Goal: Information Seeking & Learning: Learn about a topic

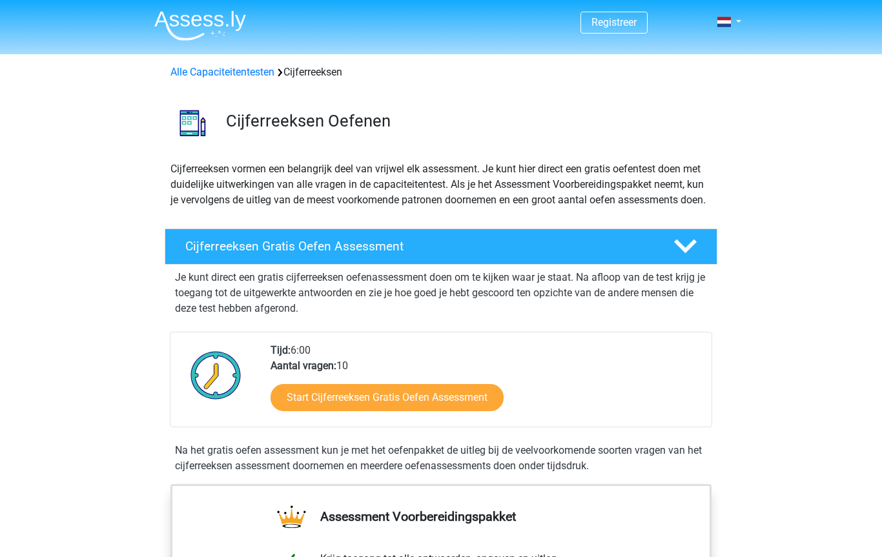
click at [392, 410] on link "Start Cijferreeksen Gratis Oefen Assessment" at bounding box center [386, 397] width 233 height 27
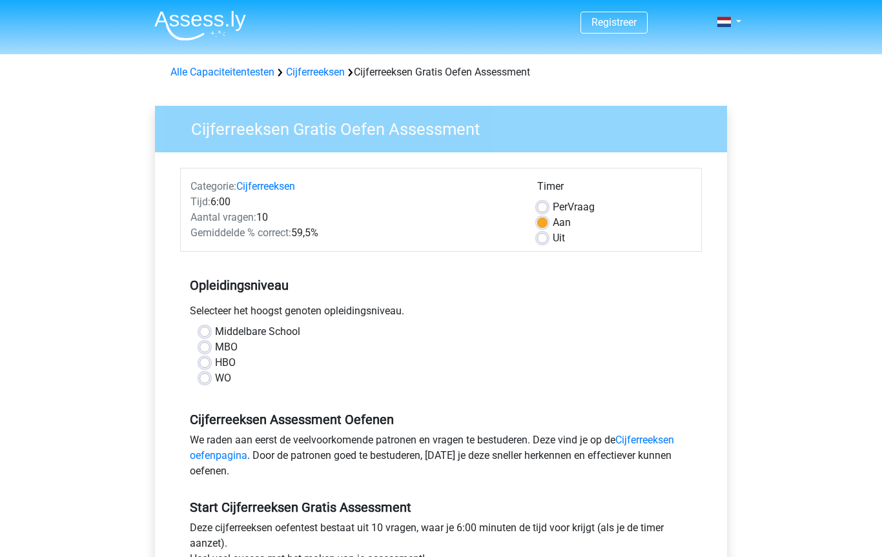
click at [225, 360] on label "HBO" at bounding box center [225, 362] width 21 height 15
click at [210, 360] on input "HBO" at bounding box center [204, 361] width 10 height 13
radio input "true"
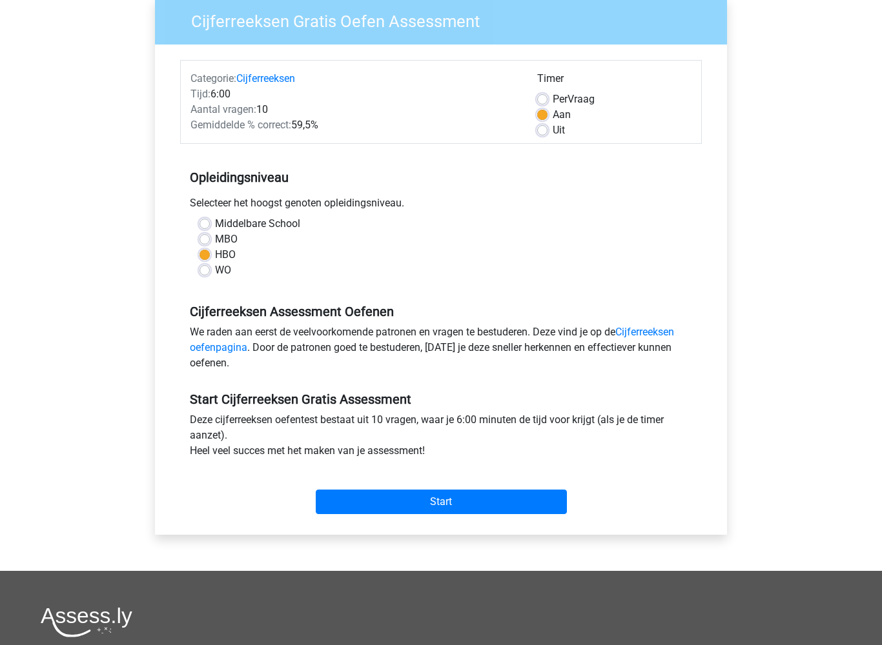
scroll to position [108, 0]
click at [552, 98] on label "Per Vraag" at bounding box center [573, 99] width 42 height 15
click at [543, 98] on input "Per Vraag" at bounding box center [542, 98] width 10 height 13
radio input "true"
click at [446, 501] on input "Start" at bounding box center [441, 502] width 251 height 25
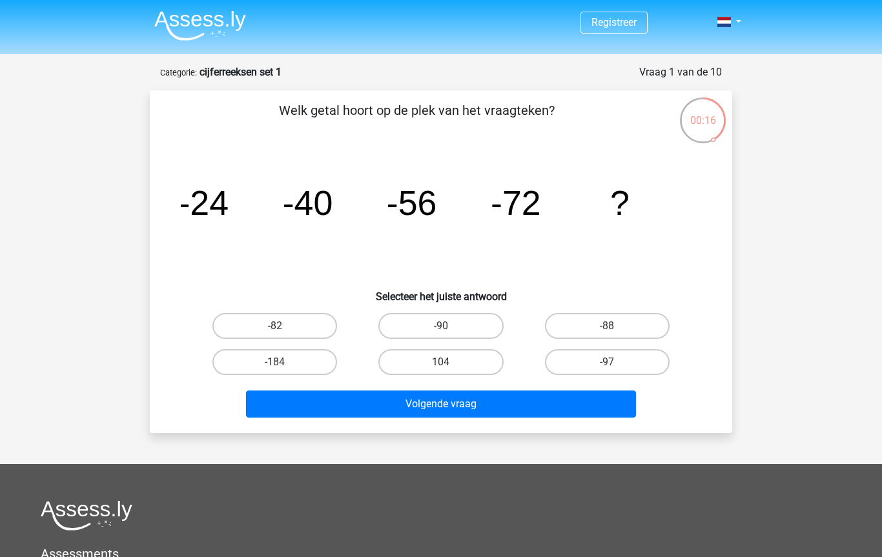
click at [446, 320] on label "-90" at bounding box center [440, 326] width 125 height 26
click at [446, 326] on input "-90" at bounding box center [445, 330] width 8 height 8
radio input "true"
click at [449, 401] on button "Volgende vraag" at bounding box center [441, 403] width 390 height 27
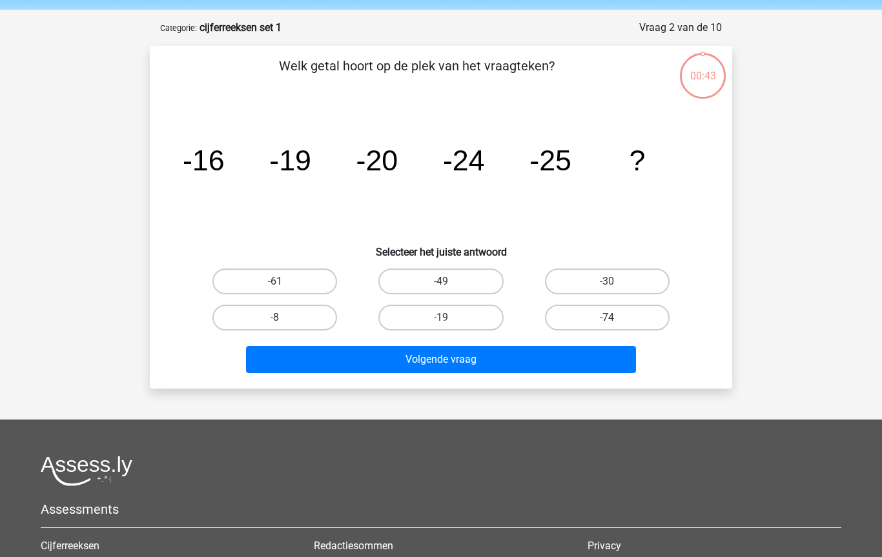
scroll to position [65, 0]
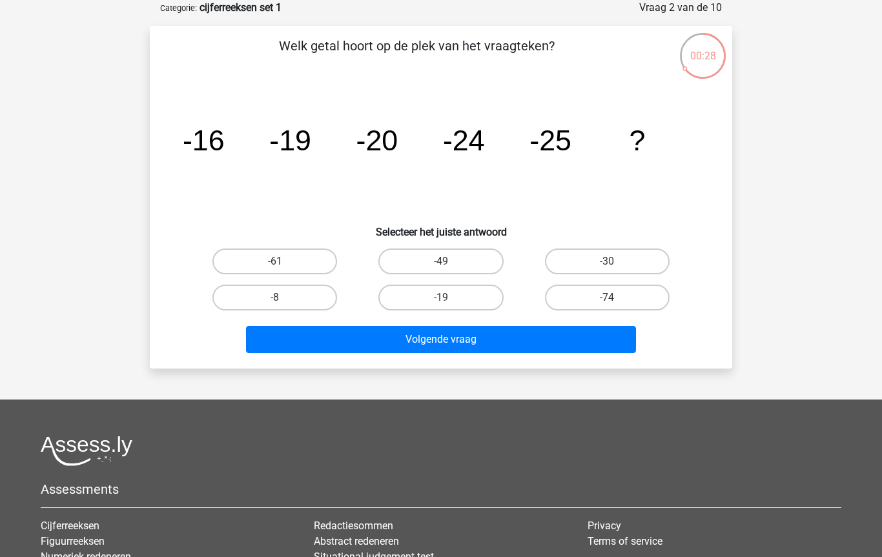
click at [603, 260] on label "-30" at bounding box center [607, 261] width 125 height 26
click at [607, 261] on input "-30" at bounding box center [611, 265] width 8 height 8
radio input "true"
click at [440, 349] on button "Volgende vraag" at bounding box center [441, 339] width 390 height 27
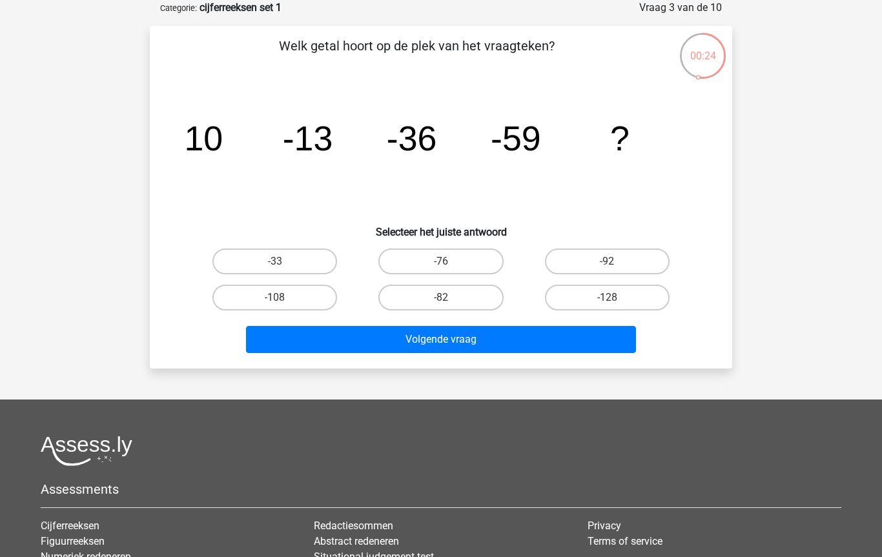
click at [447, 301] on input "-82" at bounding box center [445, 302] width 8 height 8
radio input "true"
click at [449, 340] on button "Volgende vraag" at bounding box center [441, 339] width 390 height 27
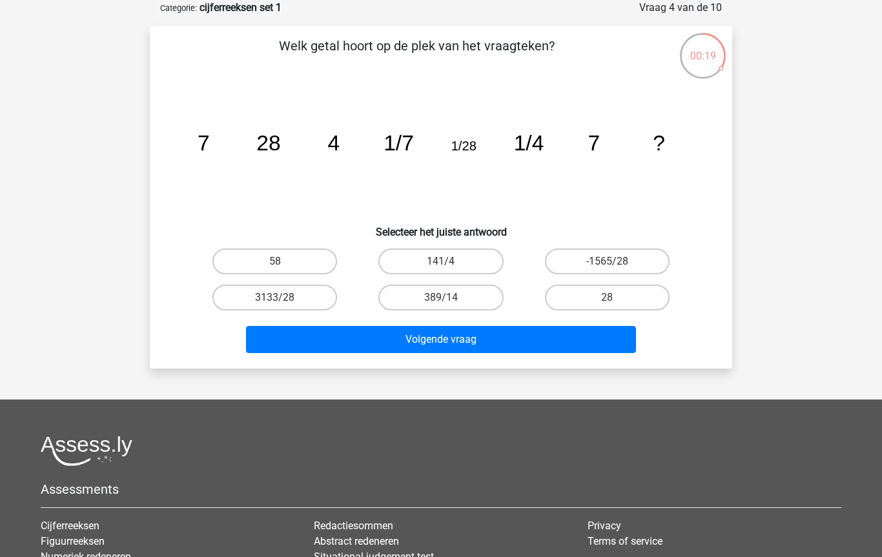
click at [602, 309] on label "28" at bounding box center [607, 298] width 125 height 26
click at [607, 306] on input "28" at bounding box center [611, 302] width 8 height 8
radio input "true"
click at [475, 336] on button "Volgende vraag" at bounding box center [441, 339] width 390 height 27
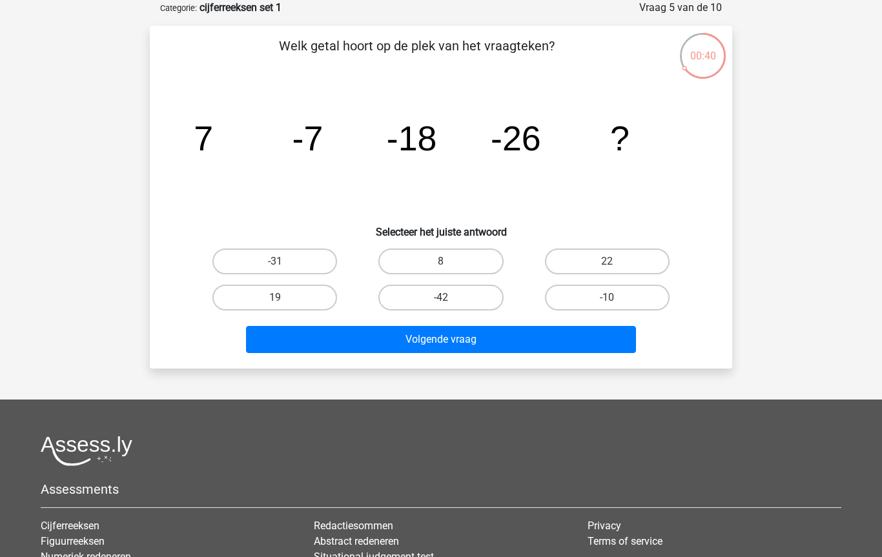
click at [441, 299] on label "-42" at bounding box center [440, 298] width 125 height 26
click at [441, 299] on input "-42" at bounding box center [445, 302] width 8 height 8
radio input "true"
click at [438, 341] on button "Volgende vraag" at bounding box center [441, 339] width 390 height 27
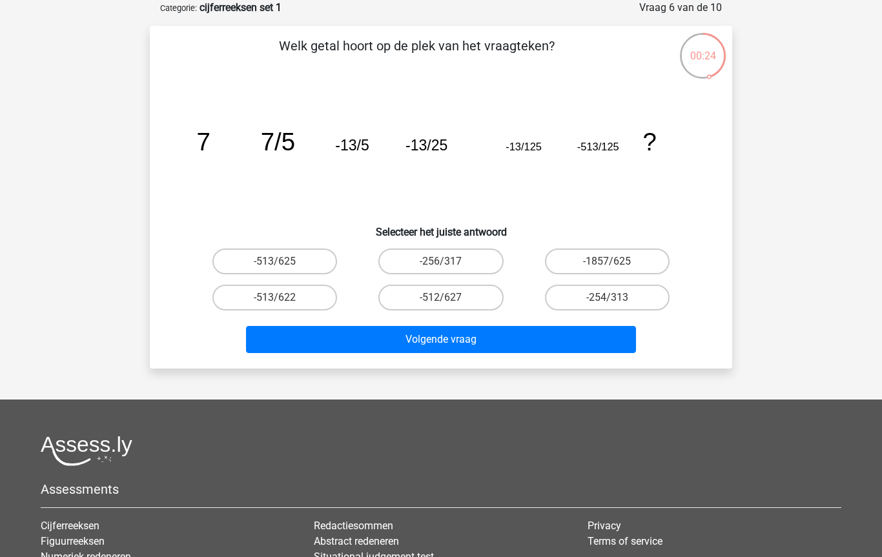
click at [287, 266] on label "-513/625" at bounding box center [274, 261] width 125 height 26
click at [283, 266] on input "-513/625" at bounding box center [279, 265] width 8 height 8
radio input "true"
click at [445, 339] on button "Volgende vraag" at bounding box center [441, 339] width 390 height 27
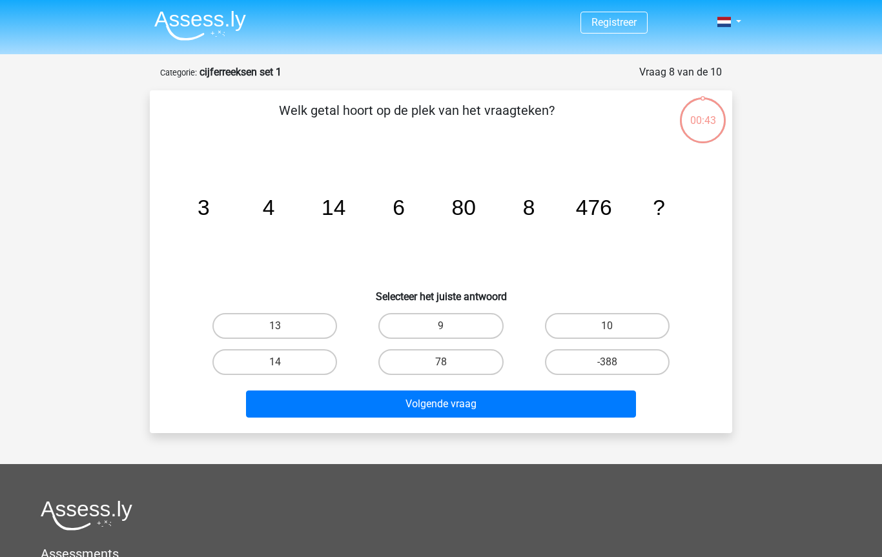
scroll to position [65, 0]
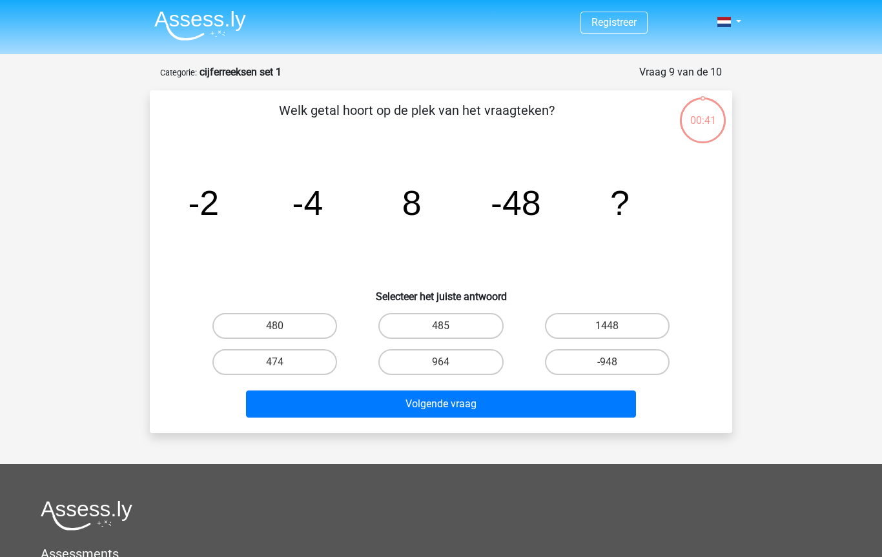
scroll to position [65, 0]
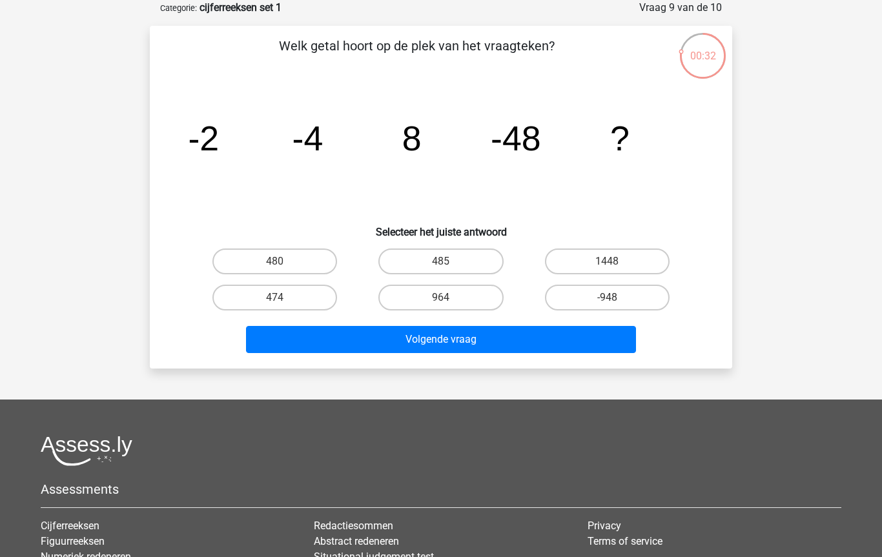
click at [623, 149] on tspan "?" at bounding box center [619, 138] width 19 height 39
click at [438, 296] on label "964" at bounding box center [440, 298] width 125 height 26
click at [441, 298] on input "964" at bounding box center [445, 302] width 8 height 8
radio input "true"
click at [440, 338] on button "Volgende vraag" at bounding box center [441, 339] width 390 height 27
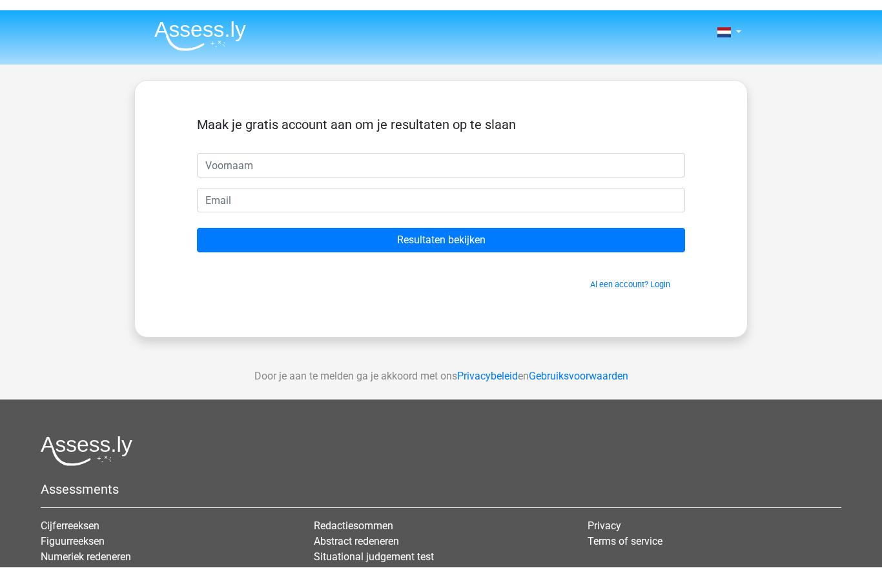
scroll to position [65, 0]
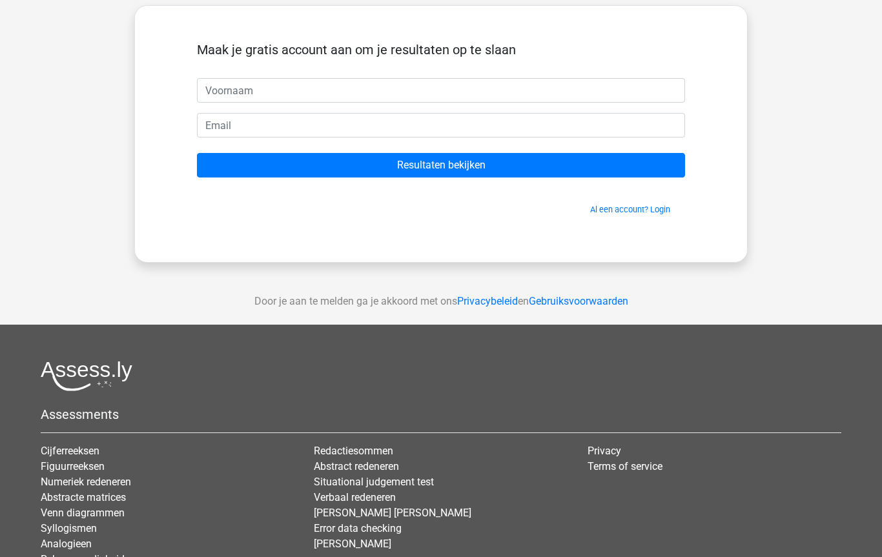
click at [443, 159] on input "Resultaten bekijken" at bounding box center [441, 165] width 488 height 25
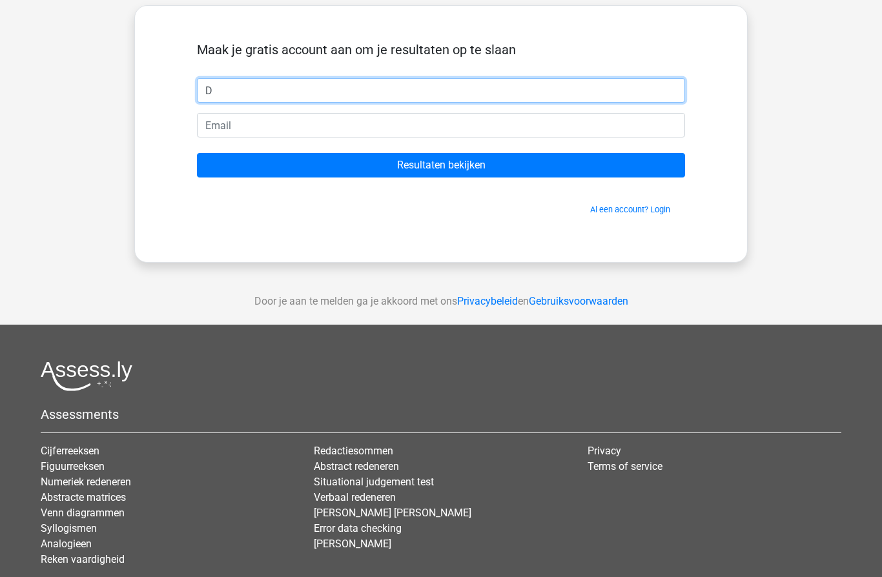
type input "D"
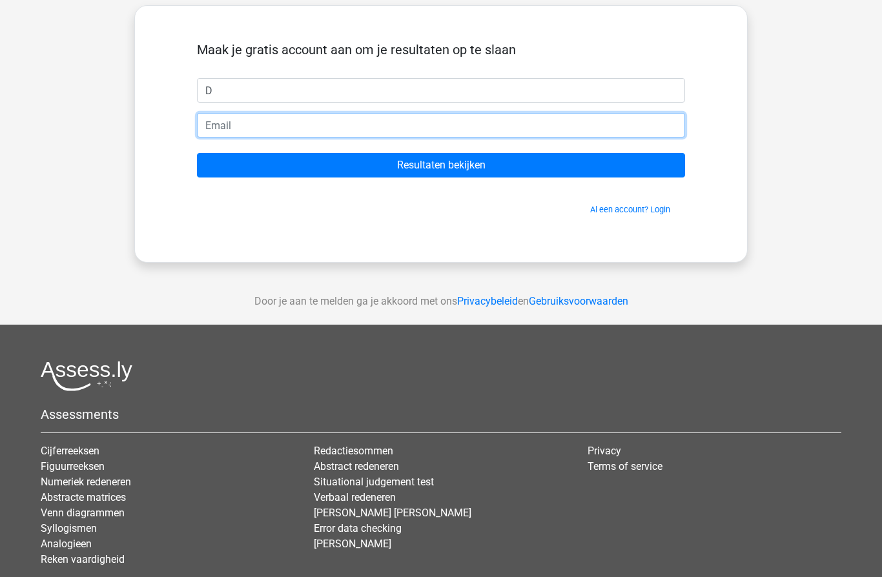
click at [267, 126] on input "email" at bounding box center [441, 125] width 488 height 25
type input "[EMAIL_ADDRESS][DOMAIN_NAME]"
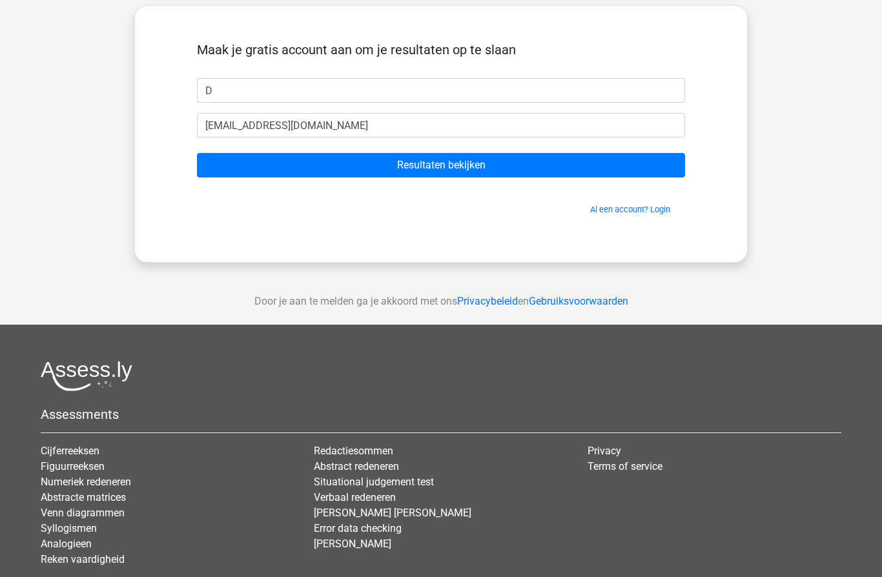
click at [441, 157] on input "Resultaten bekijken" at bounding box center [441, 165] width 488 height 25
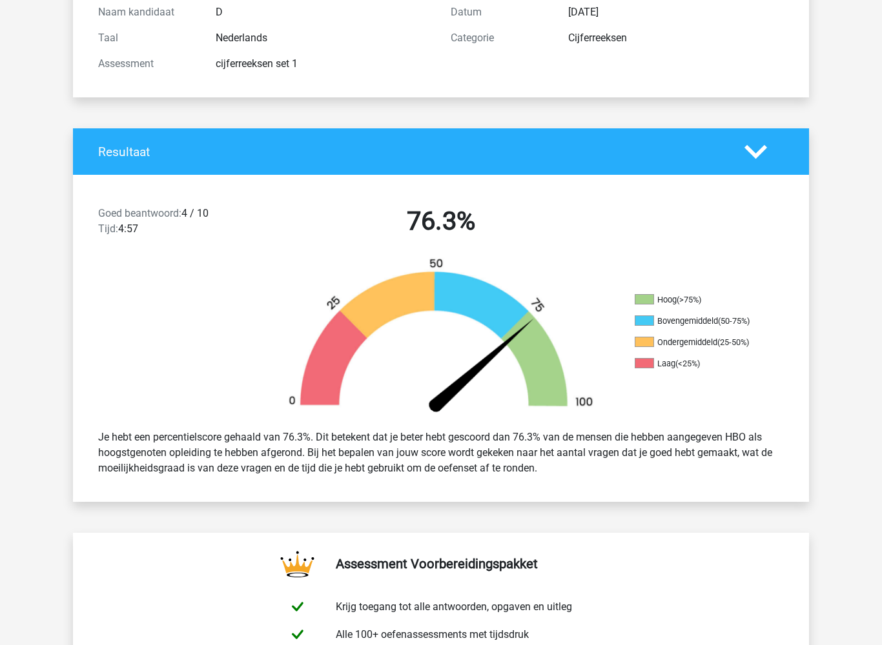
scroll to position [152, 0]
click at [751, 148] on icon at bounding box center [755, 152] width 23 height 23
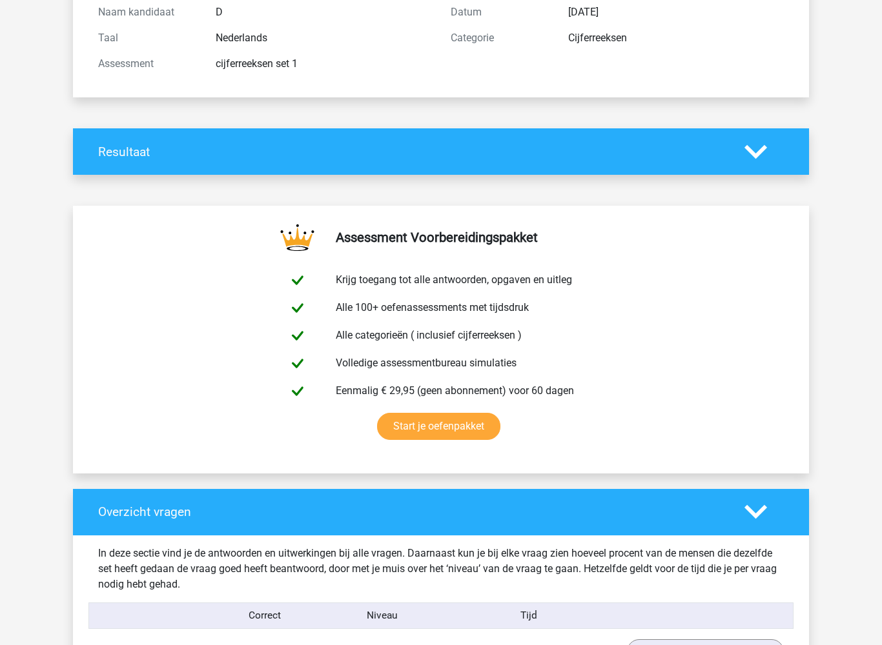
click at [756, 146] on icon at bounding box center [755, 152] width 23 height 23
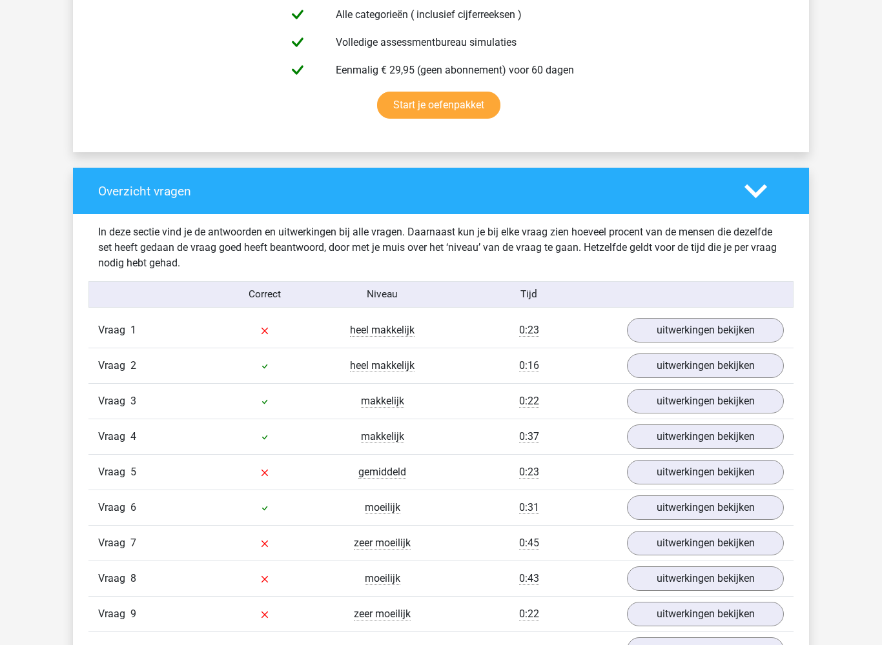
scroll to position [801, 0]
click at [694, 329] on link "uitwerkingen bekijken" at bounding box center [705, 330] width 157 height 25
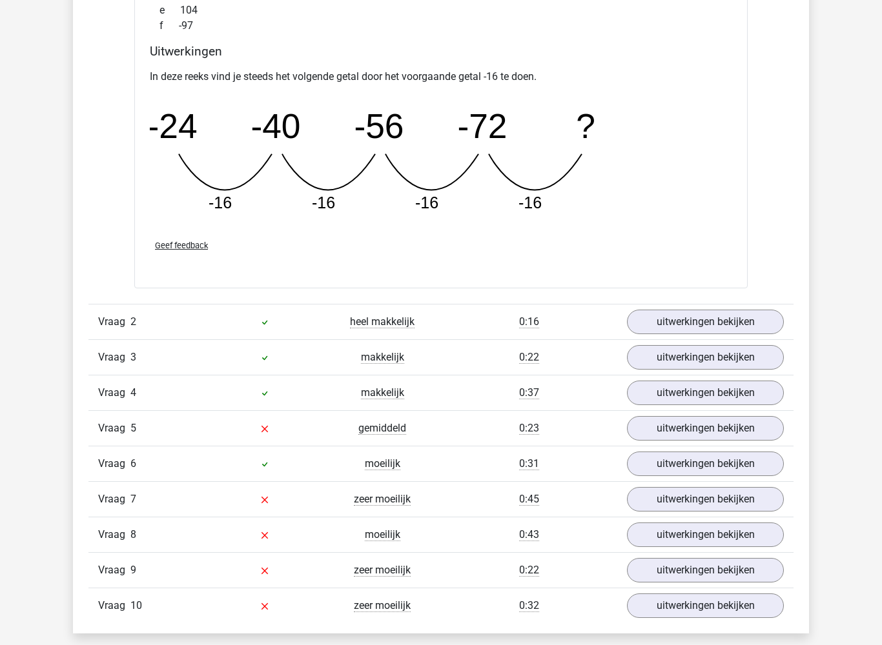
scroll to position [1410, 0]
click at [698, 427] on link "uitwerkingen bekijken" at bounding box center [705, 428] width 157 height 25
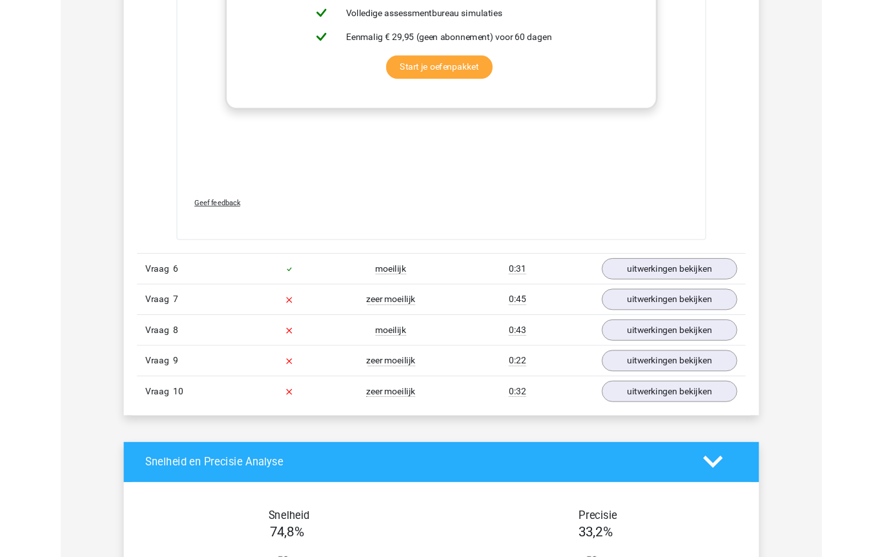
scroll to position [2355, 0]
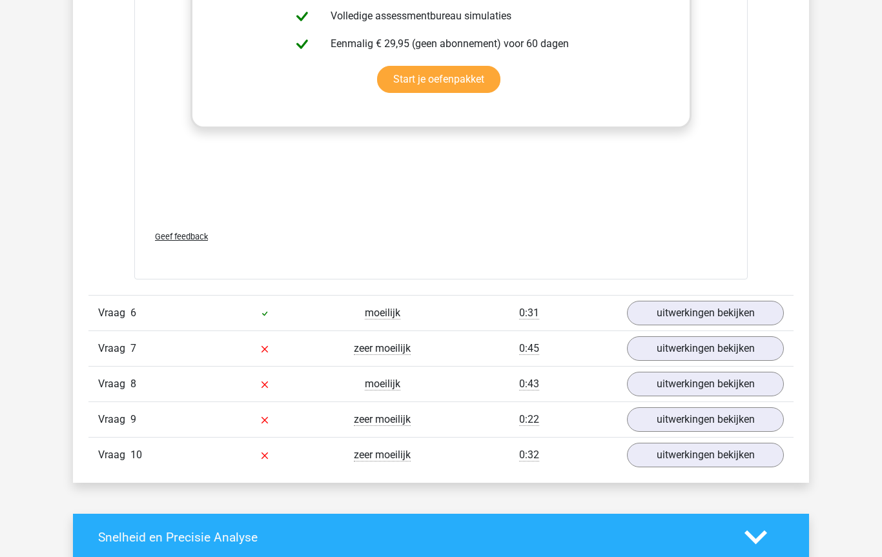
click at [682, 351] on link "uitwerkingen bekijken" at bounding box center [705, 349] width 157 height 25
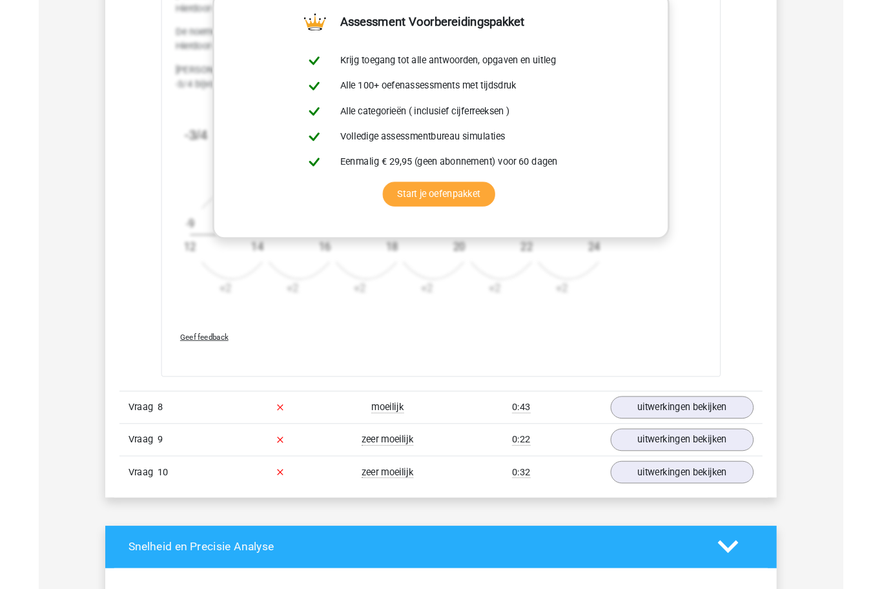
scroll to position [3087, 0]
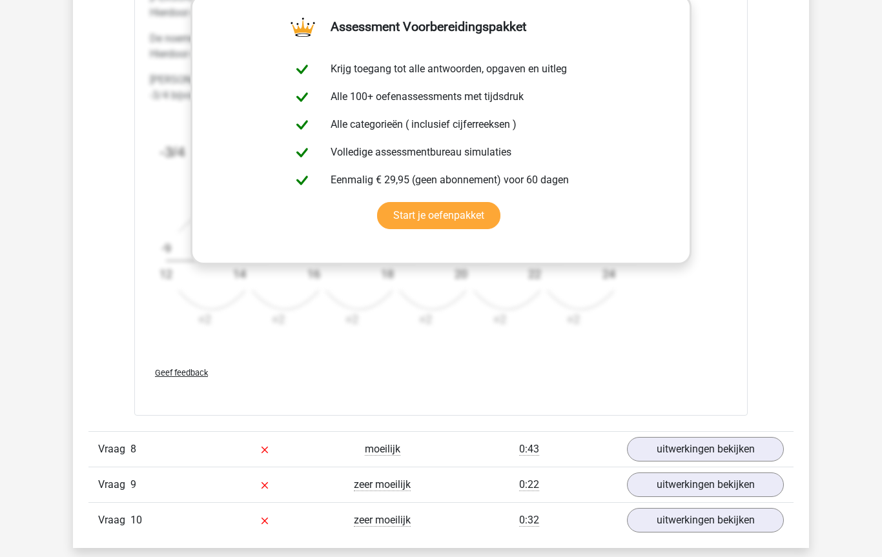
click at [702, 449] on link "uitwerkingen bekijken" at bounding box center [705, 449] width 157 height 25
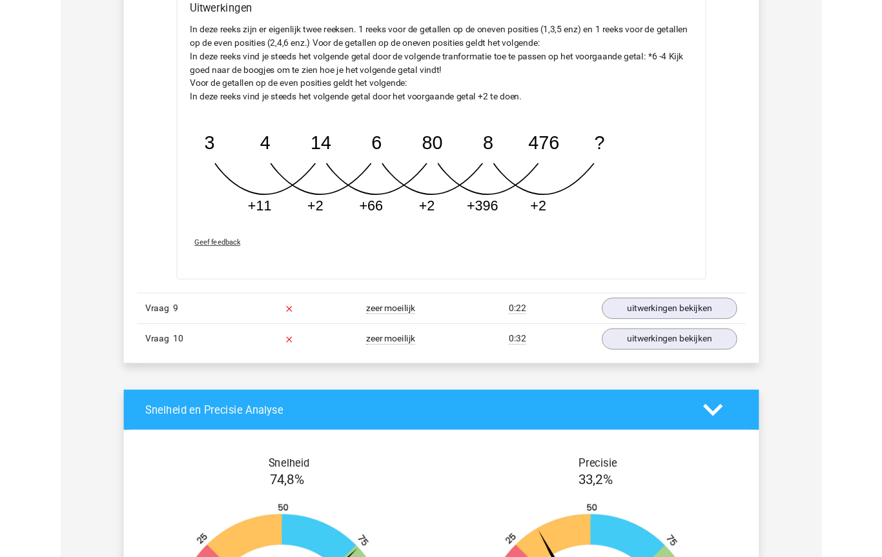
scroll to position [3856, 0]
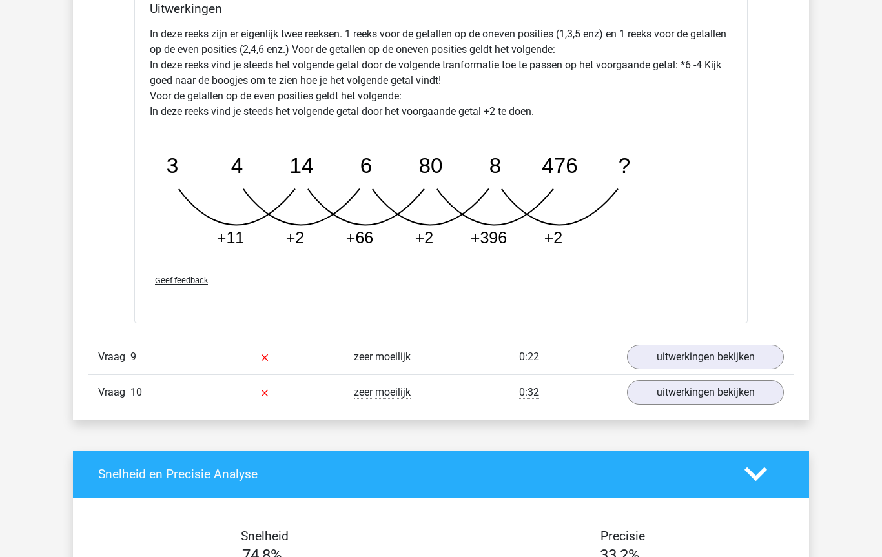
click at [692, 356] on link "uitwerkingen bekijken" at bounding box center [705, 357] width 157 height 25
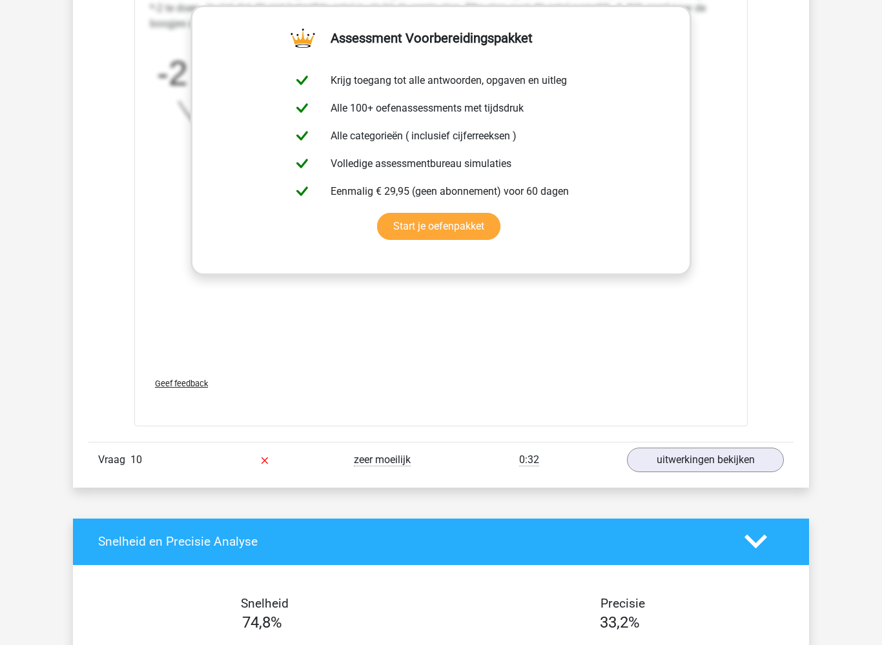
scroll to position [4585, 0]
click at [697, 458] on link "uitwerkingen bekijken" at bounding box center [705, 460] width 157 height 25
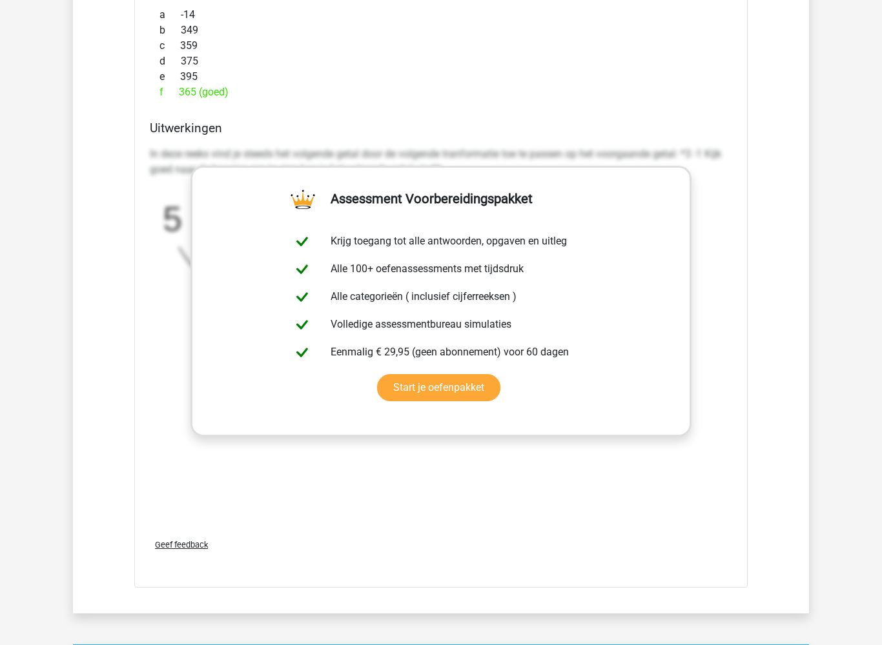
scroll to position [5301, 0]
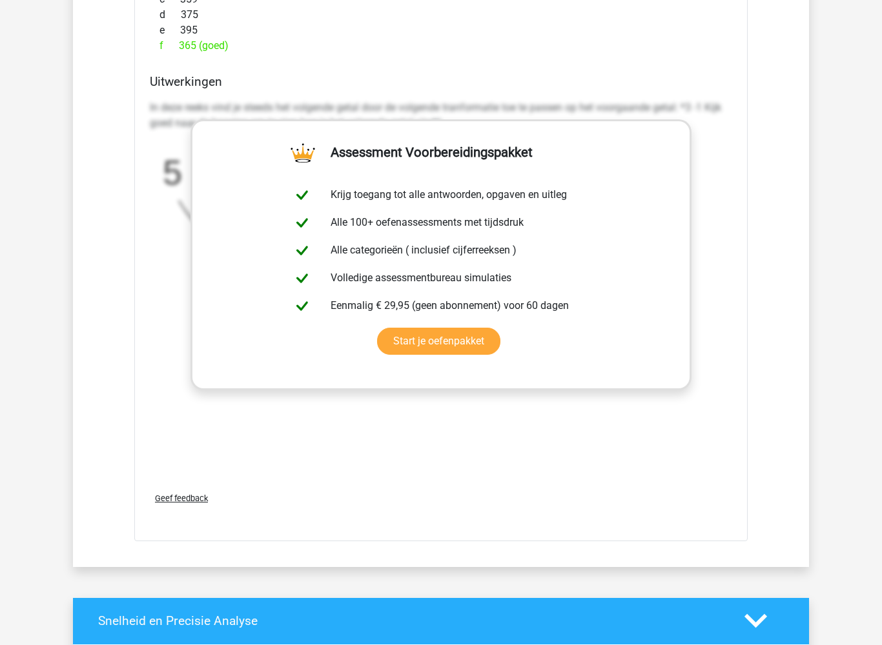
click at [181, 496] on span "Geef feedback" at bounding box center [181, 499] width 53 height 10
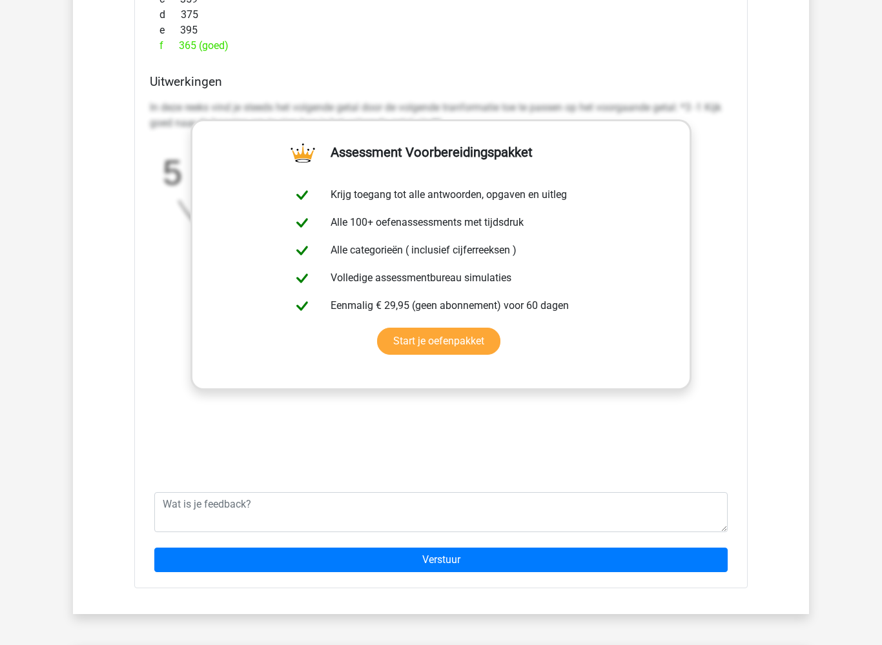
click at [318, 433] on div "In deze reeks vind je steeds het volgende getal door de volgende tranformatie t…" at bounding box center [441, 288] width 582 height 387
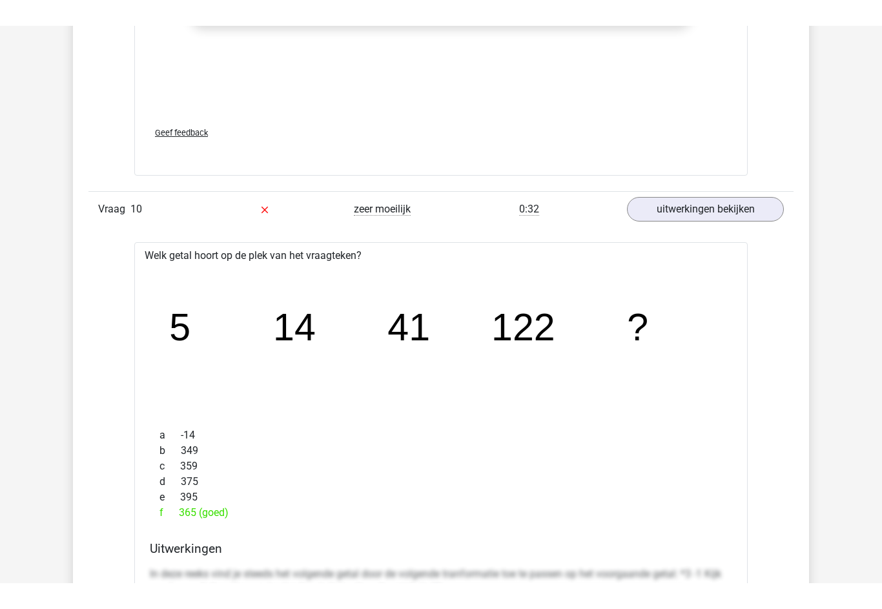
scroll to position [4861, 0]
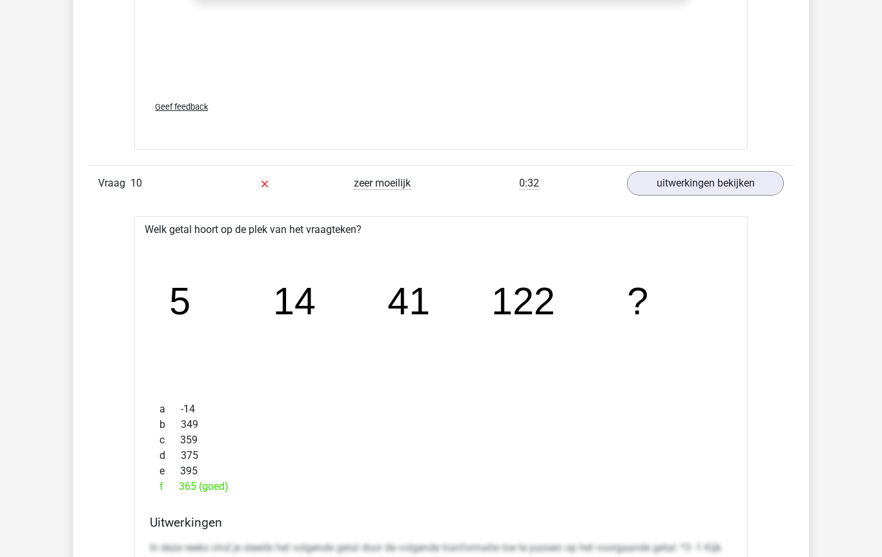
click at [691, 179] on link "uitwerkingen bekijken" at bounding box center [705, 183] width 157 height 25
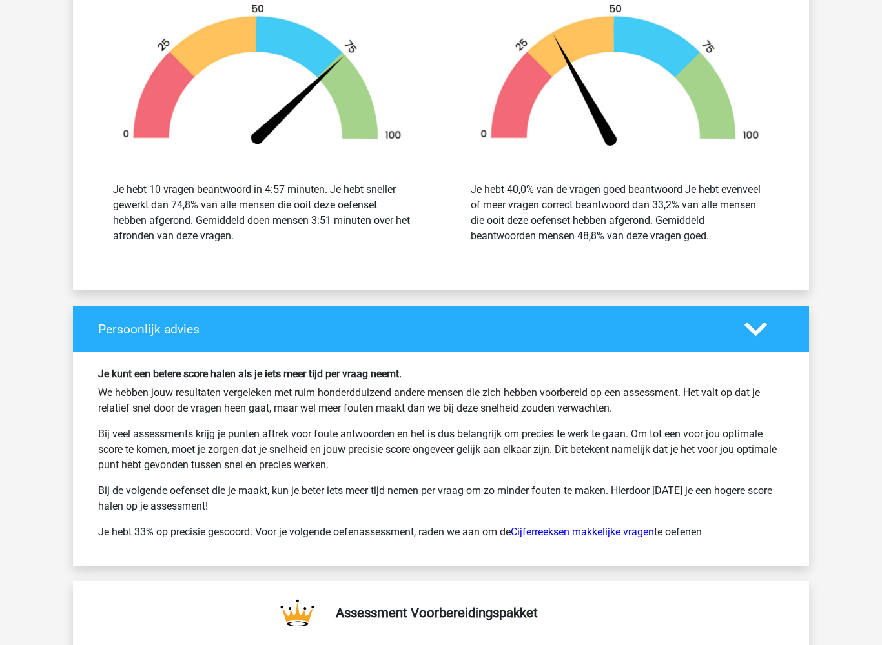
scroll to position [5237, 0]
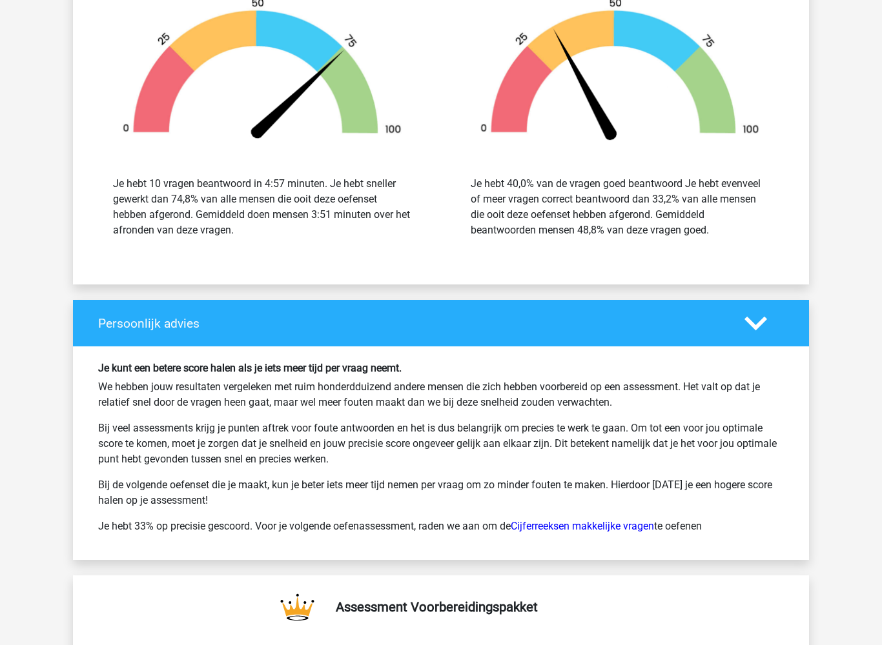
click at [576, 527] on link "Cijferreeksen makkelijke vragen" at bounding box center [582, 527] width 143 height 12
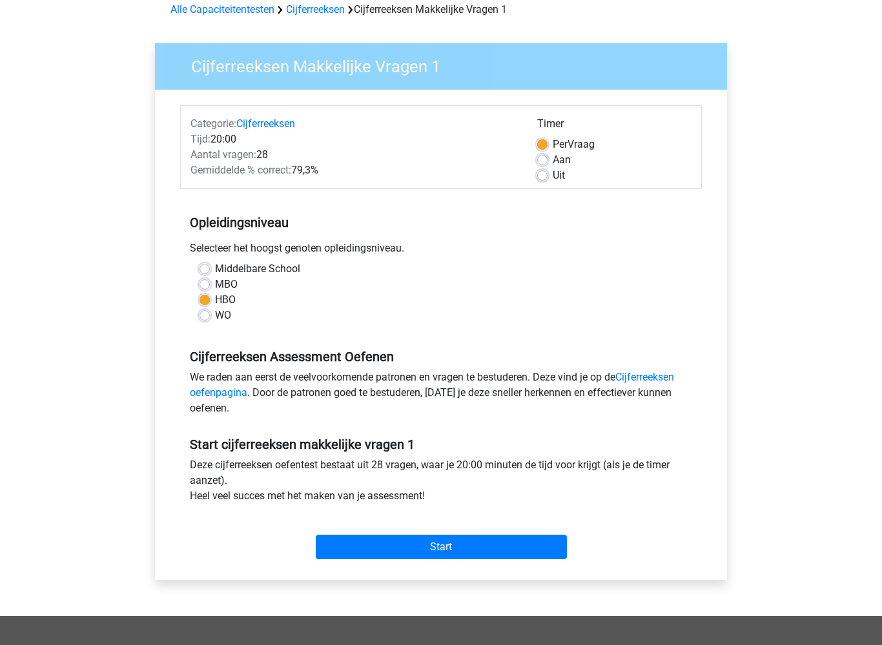
scroll to position [78, 0]
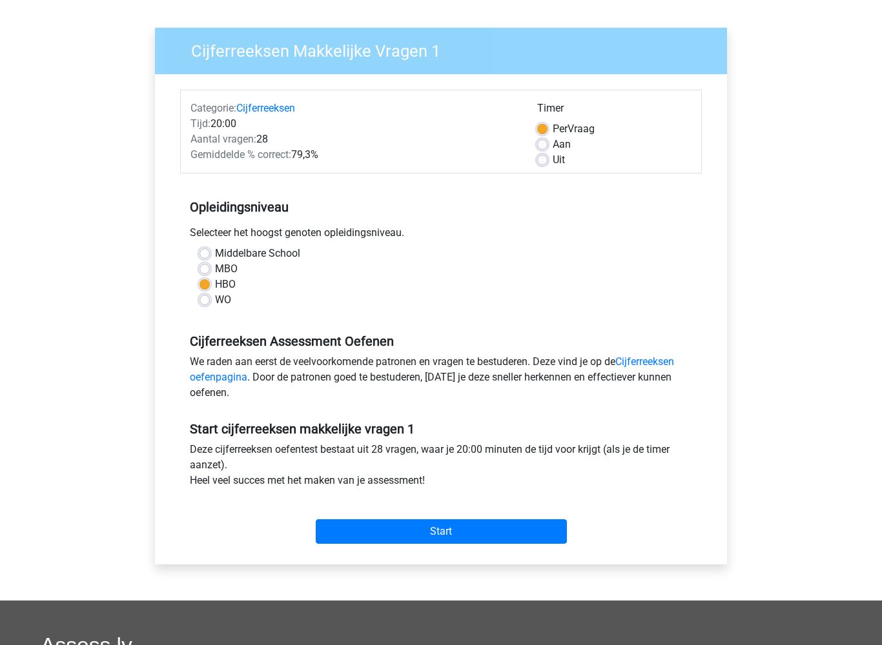
click at [438, 523] on input "Start" at bounding box center [441, 532] width 251 height 25
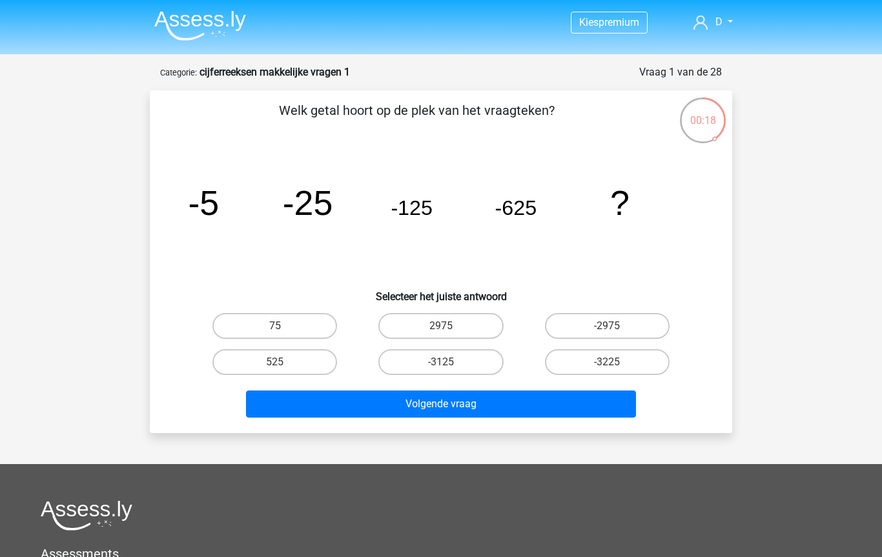
click at [441, 365] on input "-3125" at bounding box center [445, 366] width 8 height 8
radio input "true"
click at [450, 397] on button "Volgende vraag" at bounding box center [441, 403] width 390 height 27
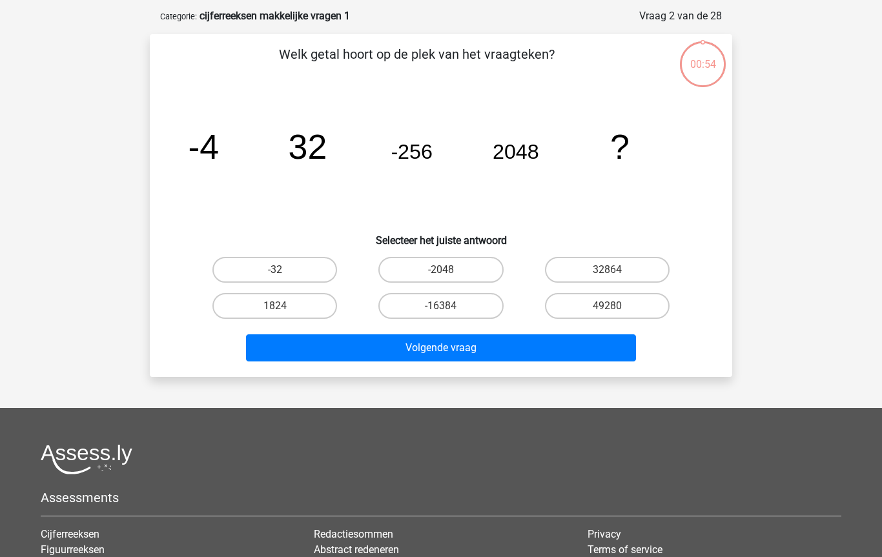
scroll to position [65, 0]
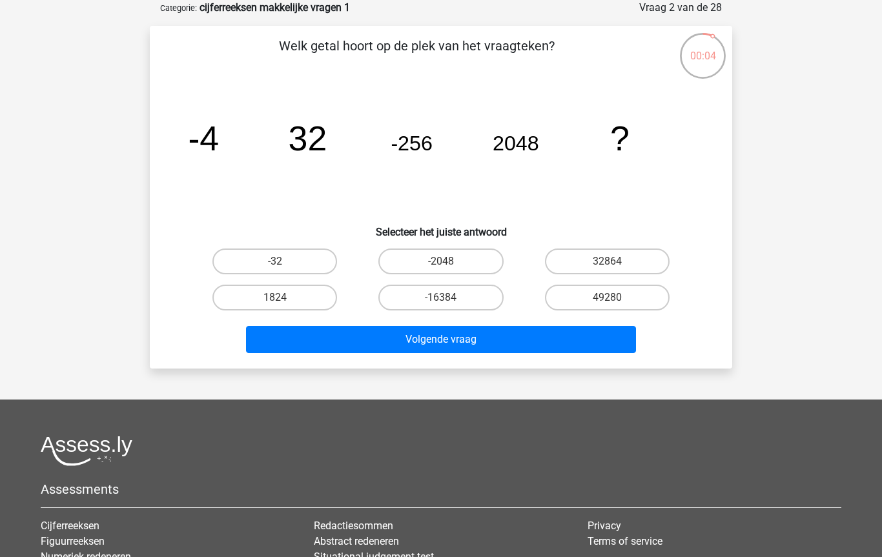
click at [438, 305] on label "-16384" at bounding box center [440, 298] width 125 height 26
click at [441, 305] on input "-16384" at bounding box center [445, 302] width 8 height 8
radio input "true"
click at [439, 343] on button "Volgende vraag" at bounding box center [441, 339] width 390 height 27
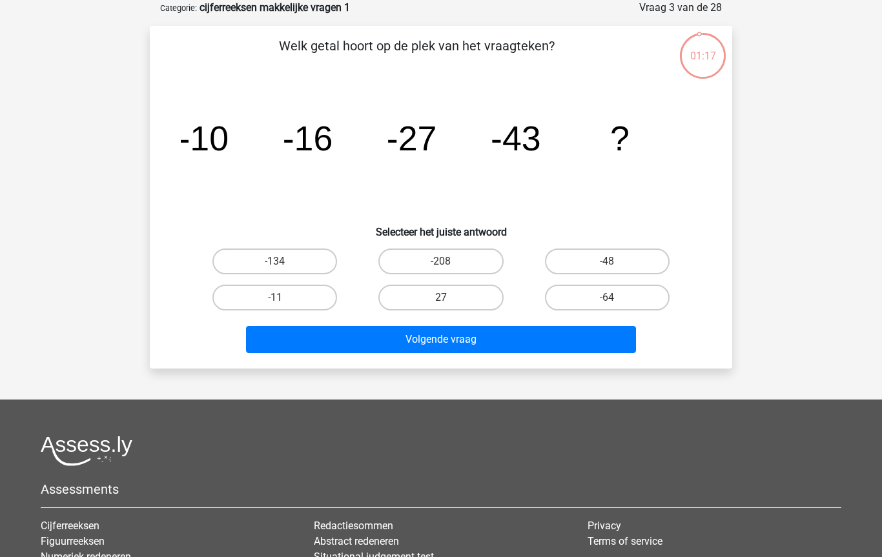
click at [430, 332] on button "Volgende vraag" at bounding box center [441, 339] width 390 height 27
click at [597, 287] on label "-64" at bounding box center [607, 298] width 125 height 26
click at [607, 298] on input "-64" at bounding box center [611, 302] width 8 height 8
radio input "true"
click at [437, 338] on button "Volgende vraag" at bounding box center [441, 339] width 390 height 27
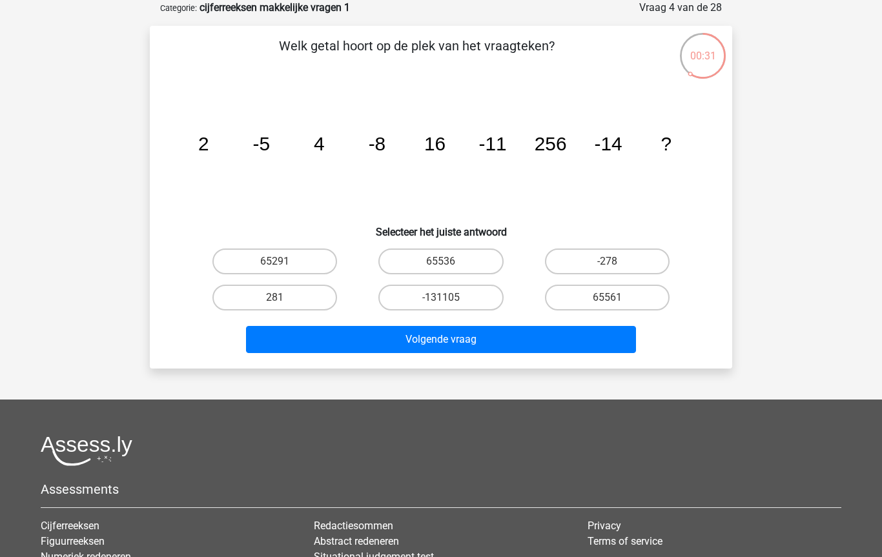
click at [436, 262] on label "65536" at bounding box center [440, 261] width 125 height 26
click at [441, 262] on input "65536" at bounding box center [445, 265] width 8 height 8
radio input "true"
click at [438, 343] on button "Volgende vraag" at bounding box center [441, 339] width 390 height 27
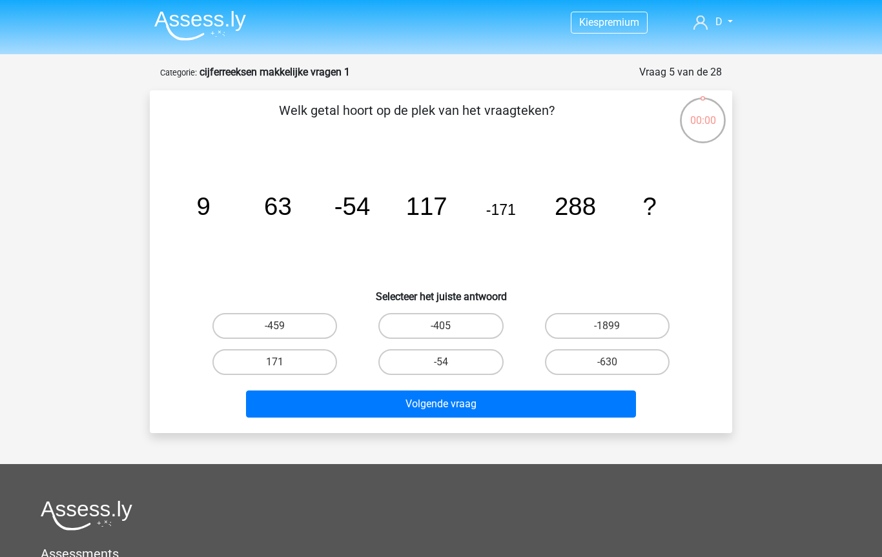
scroll to position [65, 0]
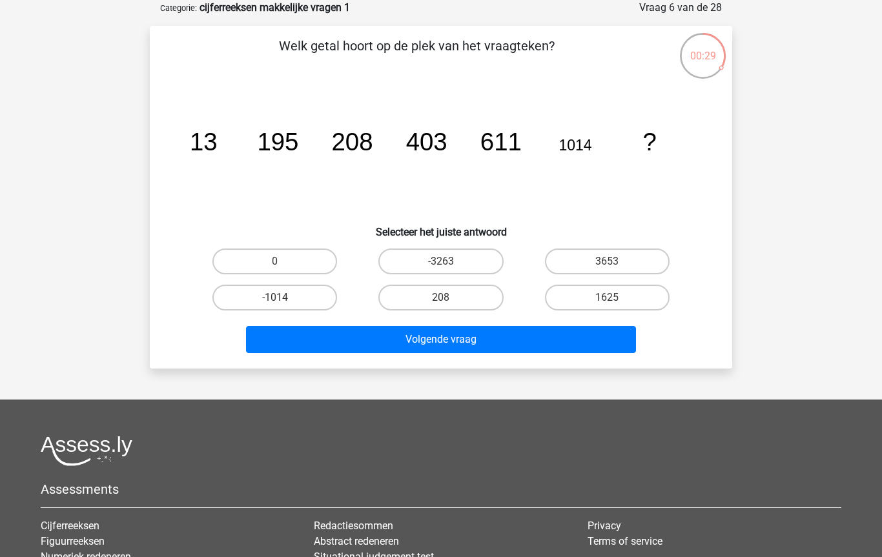
click at [598, 301] on label "1625" at bounding box center [607, 298] width 125 height 26
click at [607, 301] on input "1625" at bounding box center [611, 302] width 8 height 8
radio input "true"
click at [503, 339] on button "Volgende vraag" at bounding box center [441, 339] width 390 height 27
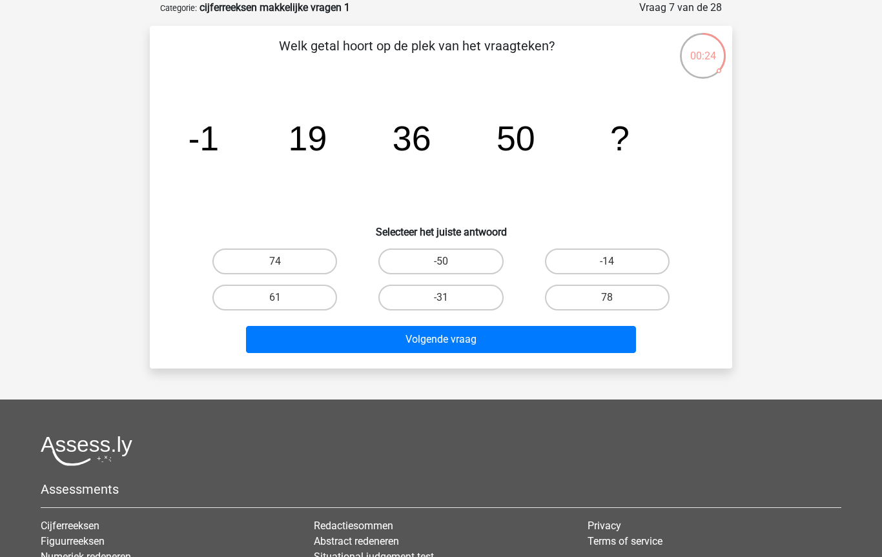
click at [306, 168] on icon "image/svg+xml -1 19 36 50 ?" at bounding box center [441, 150] width 520 height 130
click at [617, 141] on tspan "?" at bounding box center [619, 138] width 19 height 39
click at [292, 263] on label "74" at bounding box center [274, 261] width 125 height 26
click at [283, 263] on input "74" at bounding box center [279, 265] width 8 height 8
radio input "true"
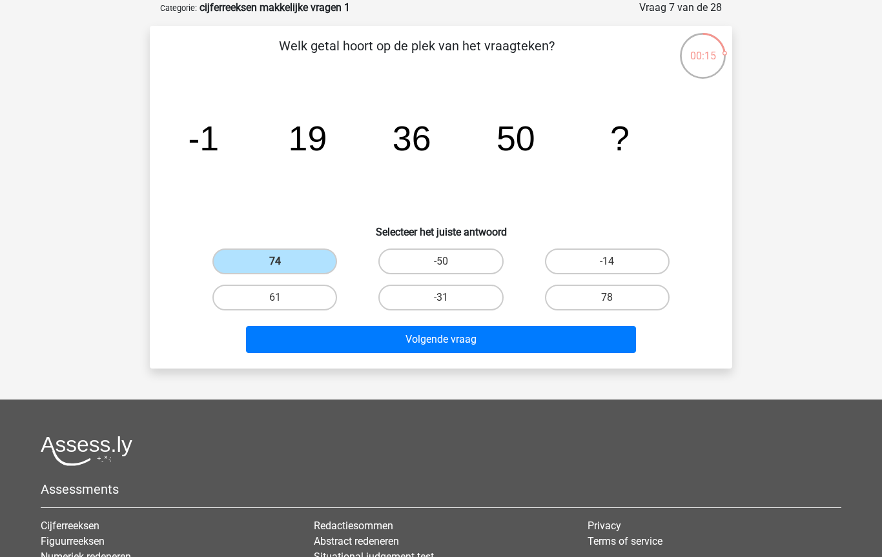
click at [430, 341] on button "Volgende vraag" at bounding box center [441, 339] width 390 height 27
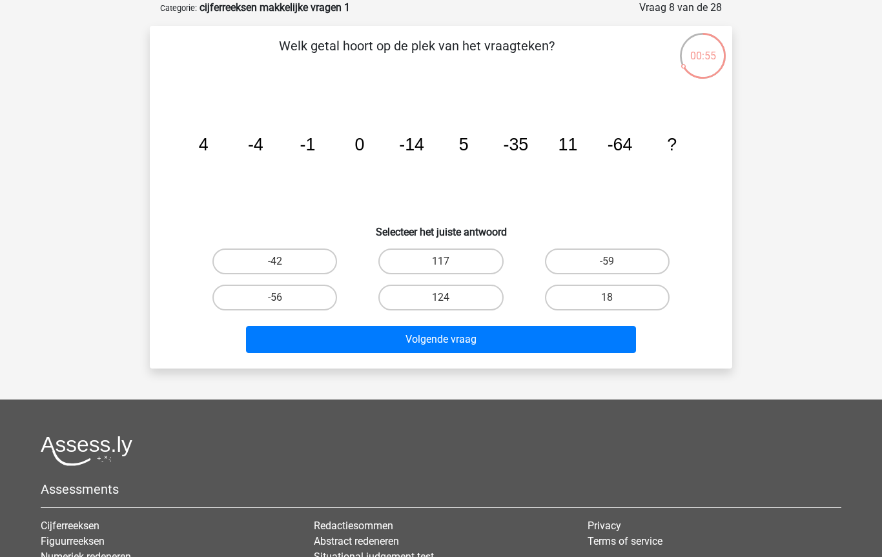
click at [577, 302] on label "18" at bounding box center [607, 298] width 125 height 26
click at [607, 302] on input "18" at bounding box center [611, 302] width 8 height 8
radio input "true"
click at [430, 336] on button "Volgende vraag" at bounding box center [441, 339] width 390 height 27
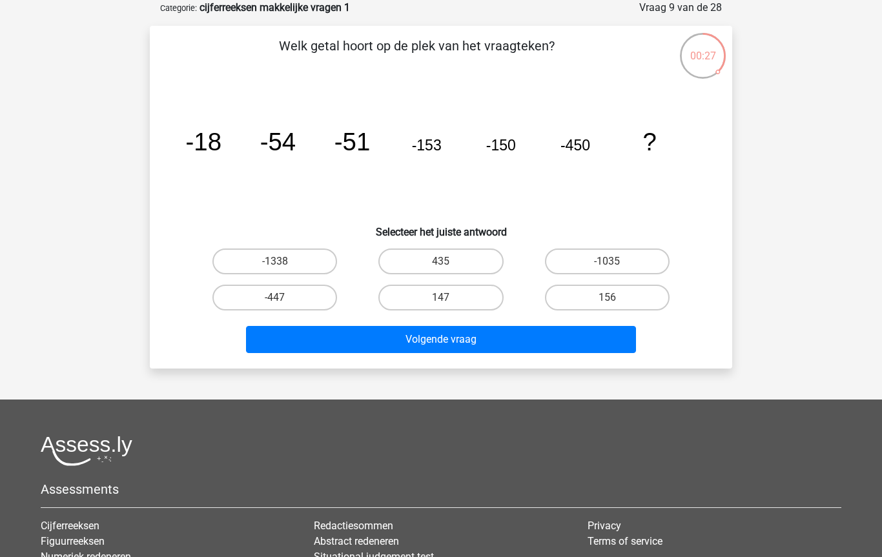
click at [599, 263] on label "-1035" at bounding box center [607, 261] width 125 height 26
click at [607, 263] on input "-1035" at bounding box center [611, 265] width 8 height 8
radio input "true"
click at [446, 339] on button "Volgende vraag" at bounding box center [441, 339] width 390 height 27
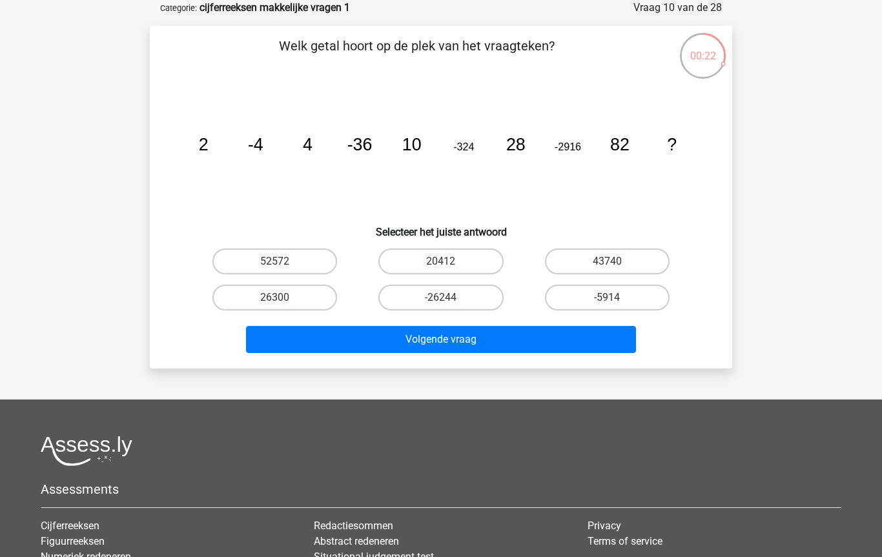
click at [445, 298] on input "-26244" at bounding box center [445, 302] width 8 height 8
radio input "true"
click at [439, 333] on button "Volgende vraag" at bounding box center [441, 339] width 390 height 27
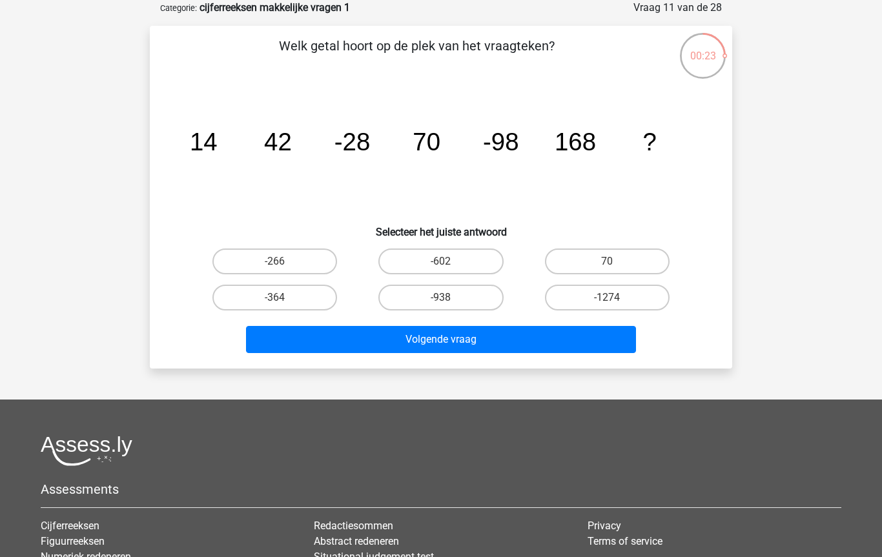
click at [293, 261] on label "-266" at bounding box center [274, 261] width 125 height 26
click at [283, 261] on input "-266" at bounding box center [279, 265] width 8 height 8
radio input "true"
click at [446, 338] on button "Volgende vraag" at bounding box center [441, 339] width 390 height 27
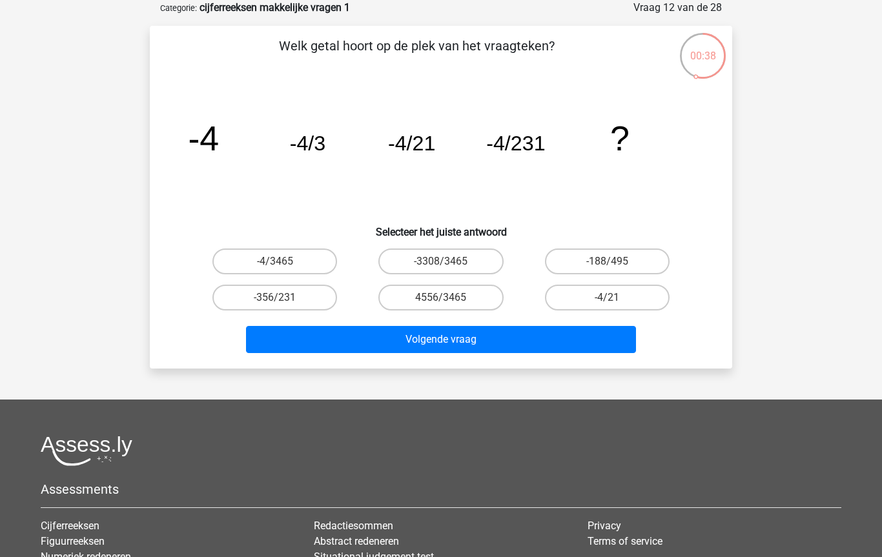
click at [598, 298] on label "-4/21" at bounding box center [607, 298] width 125 height 26
click at [607, 298] on input "-4/21" at bounding box center [611, 302] width 8 height 8
radio input "true"
click at [426, 334] on button "Volgende vraag" at bounding box center [441, 339] width 390 height 27
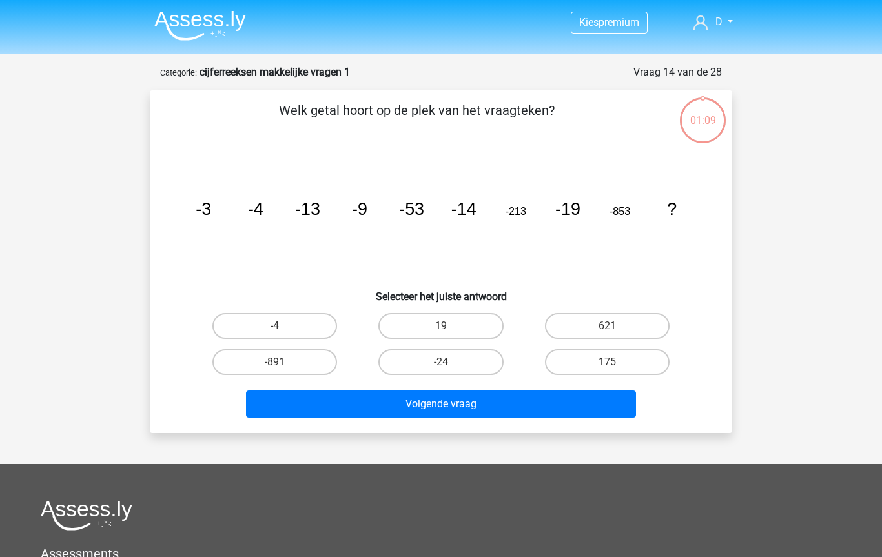
scroll to position [65, 0]
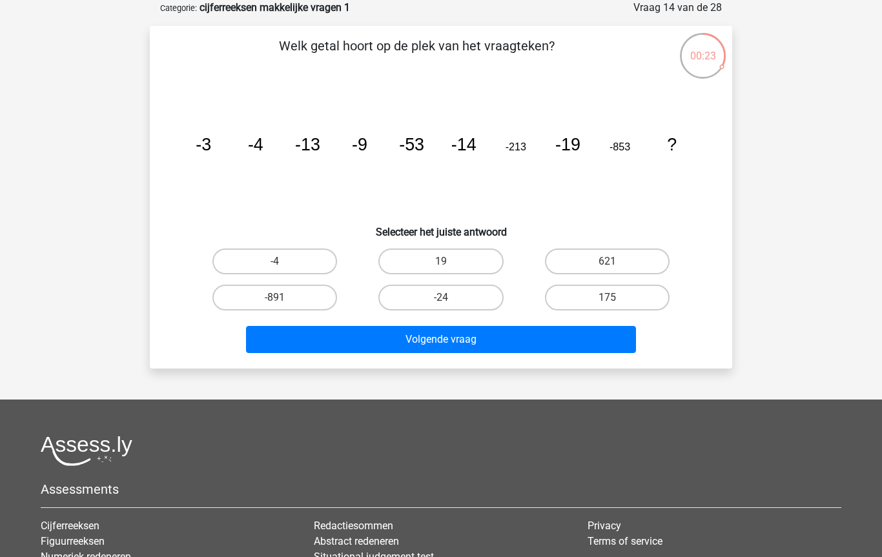
click at [444, 305] on input "-24" at bounding box center [445, 302] width 8 height 8
radio input "true"
click at [452, 339] on button "Volgende vraag" at bounding box center [441, 339] width 390 height 27
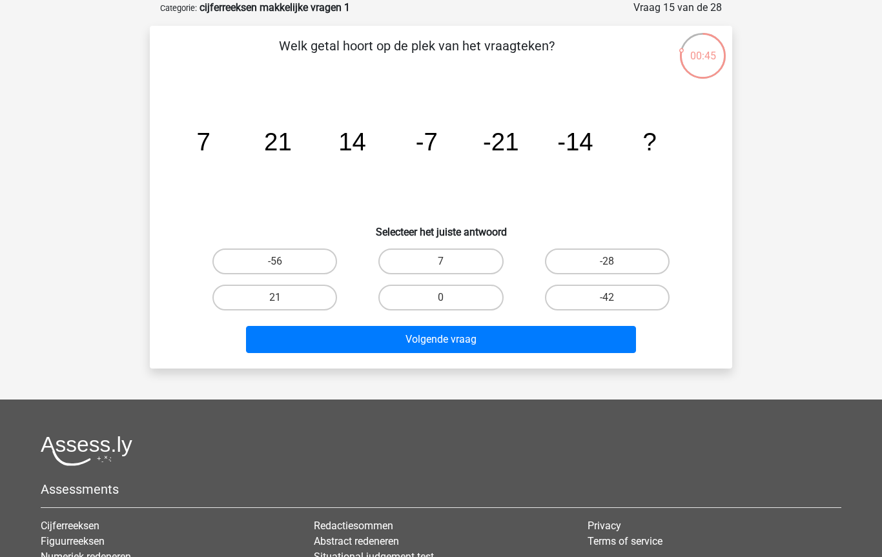
click at [600, 267] on label "-28" at bounding box center [607, 261] width 125 height 26
click at [607, 267] on input "-28" at bounding box center [611, 265] width 8 height 8
radio input "true"
click at [441, 340] on button "Volgende vraag" at bounding box center [441, 339] width 390 height 27
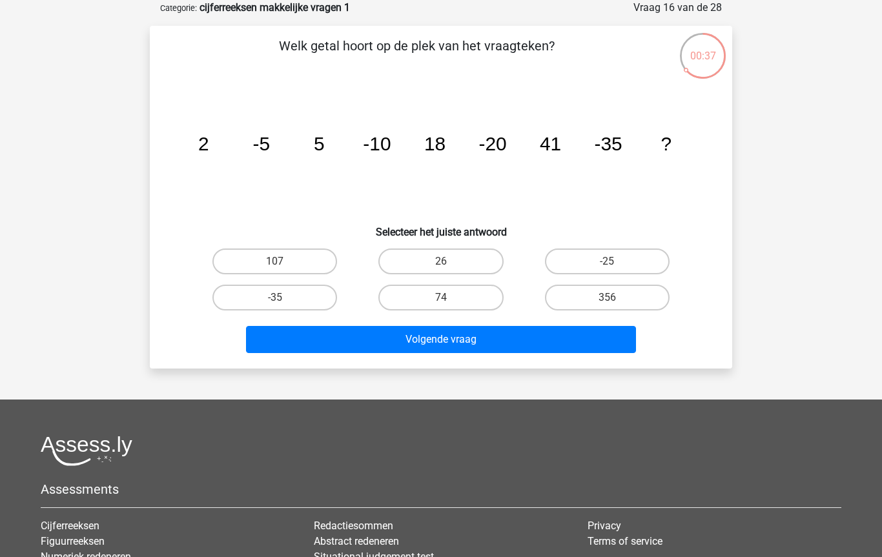
click at [674, 178] on icon "image/svg+xml 2 -5 5 -10 18 -20 41 -35 ?" at bounding box center [441, 150] width 520 height 130
click at [452, 296] on label "74" at bounding box center [440, 298] width 125 height 26
click at [449, 298] on input "74" at bounding box center [445, 302] width 8 height 8
radio input "true"
click at [437, 338] on button "Volgende vraag" at bounding box center [441, 339] width 390 height 27
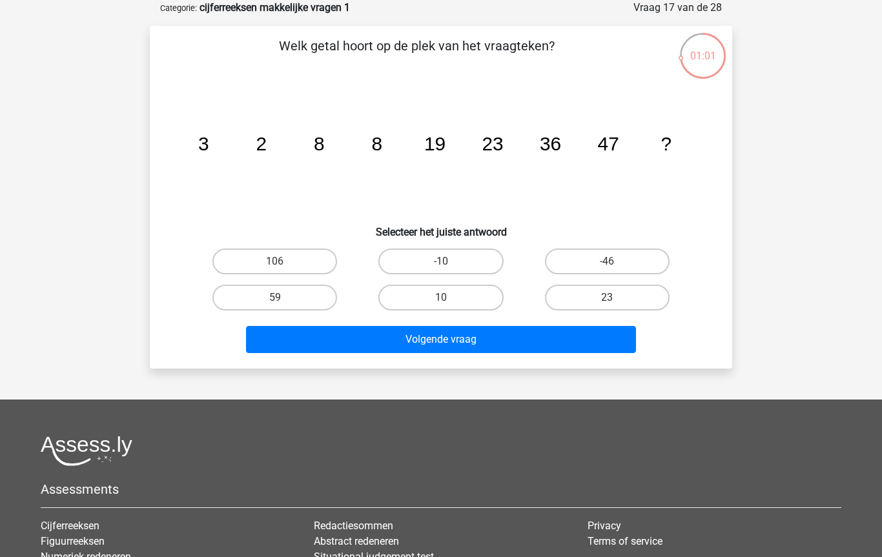
click at [276, 301] on input "59" at bounding box center [279, 302] width 8 height 8
radio input "true"
click at [446, 336] on button "Volgende vraag" at bounding box center [441, 339] width 390 height 27
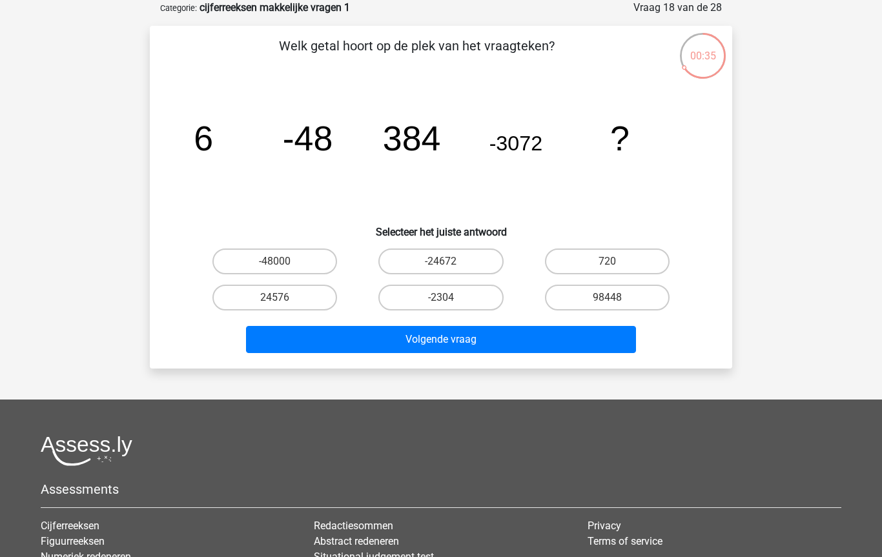
click at [274, 294] on label "24576" at bounding box center [274, 298] width 125 height 26
click at [275, 298] on input "24576" at bounding box center [279, 302] width 8 height 8
radio input "true"
click at [433, 336] on button "Volgende vraag" at bounding box center [441, 339] width 390 height 27
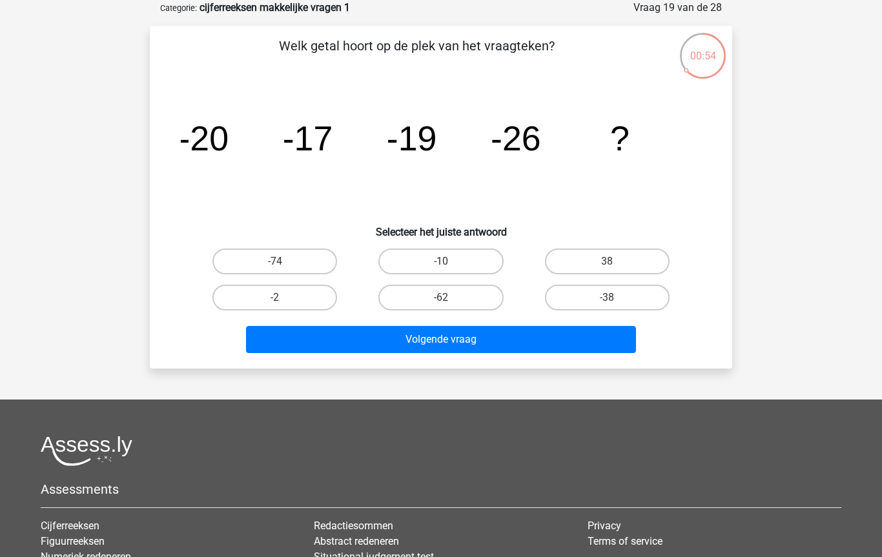
click at [440, 261] on label "-10" at bounding box center [440, 261] width 125 height 26
click at [441, 261] on input "-10" at bounding box center [445, 265] width 8 height 8
radio input "true"
click at [438, 340] on button "Volgende vraag" at bounding box center [441, 339] width 390 height 27
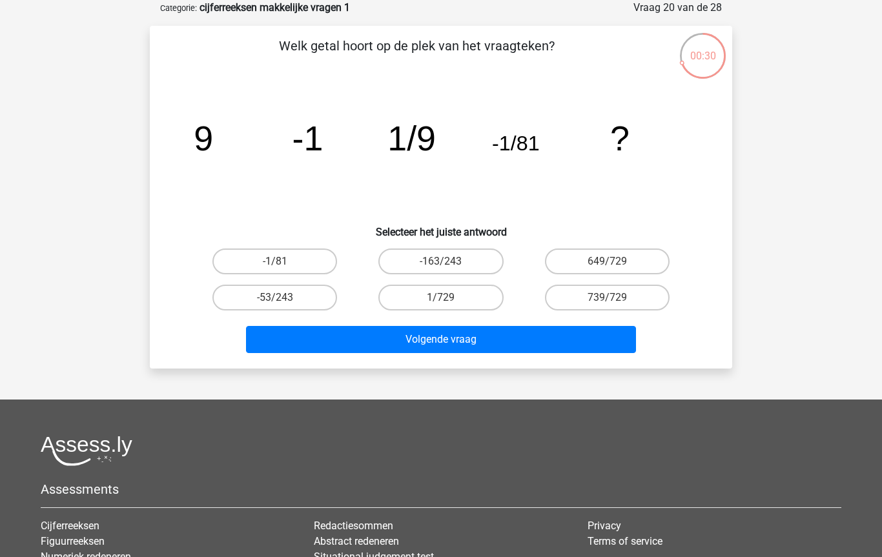
click at [625, 133] on tspan "?" at bounding box center [619, 138] width 19 height 39
click at [441, 293] on label "1/729" at bounding box center [440, 298] width 125 height 26
click at [441, 298] on input "1/729" at bounding box center [445, 302] width 8 height 8
radio input "true"
click at [441, 338] on button "Volgende vraag" at bounding box center [441, 339] width 390 height 27
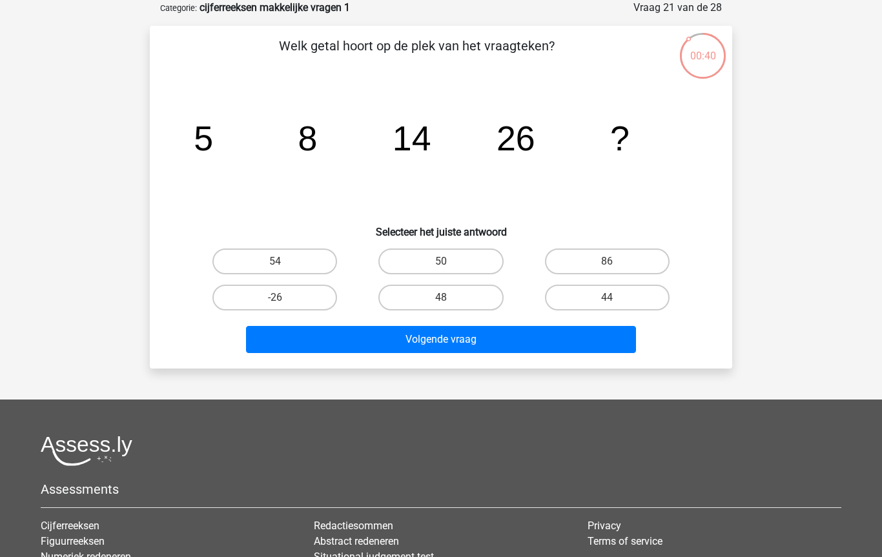
click at [511, 162] on icon "image/svg+xml 5 8 14 26 ?" at bounding box center [441, 150] width 520 height 130
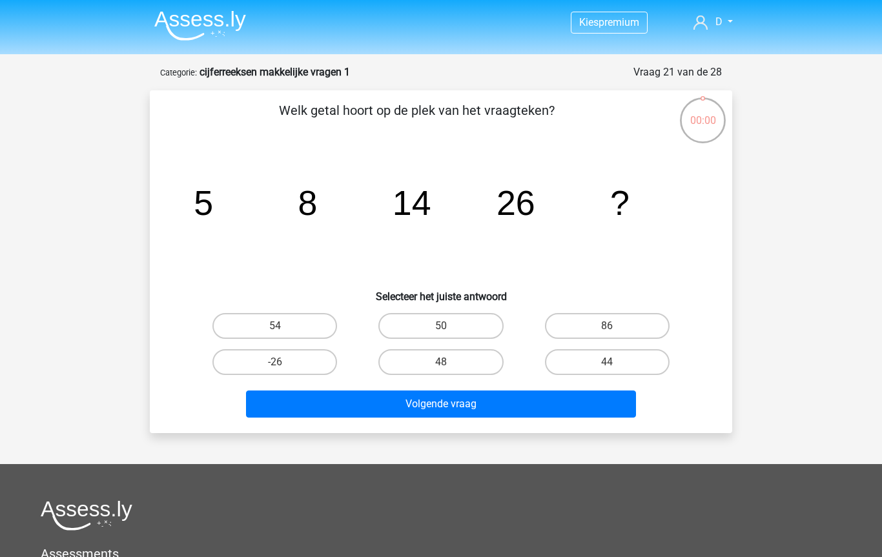
scroll to position [65, 0]
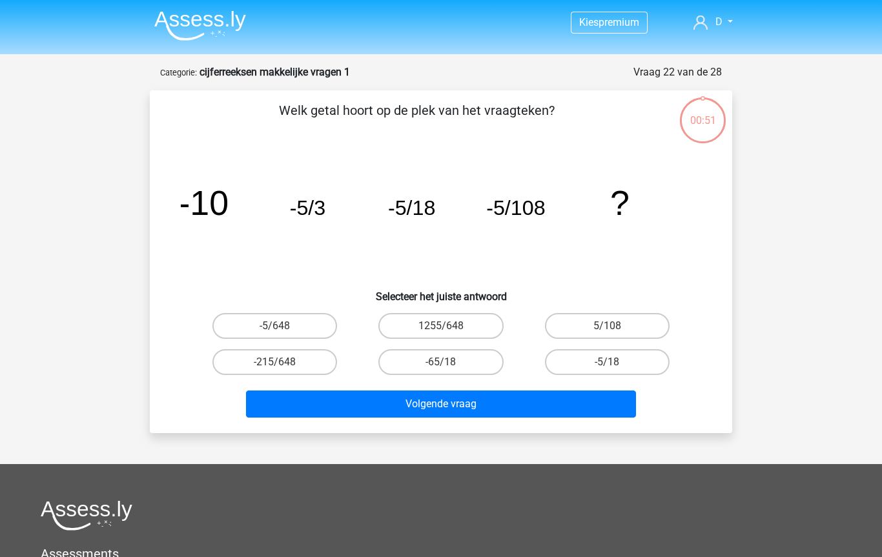
scroll to position [65, 0]
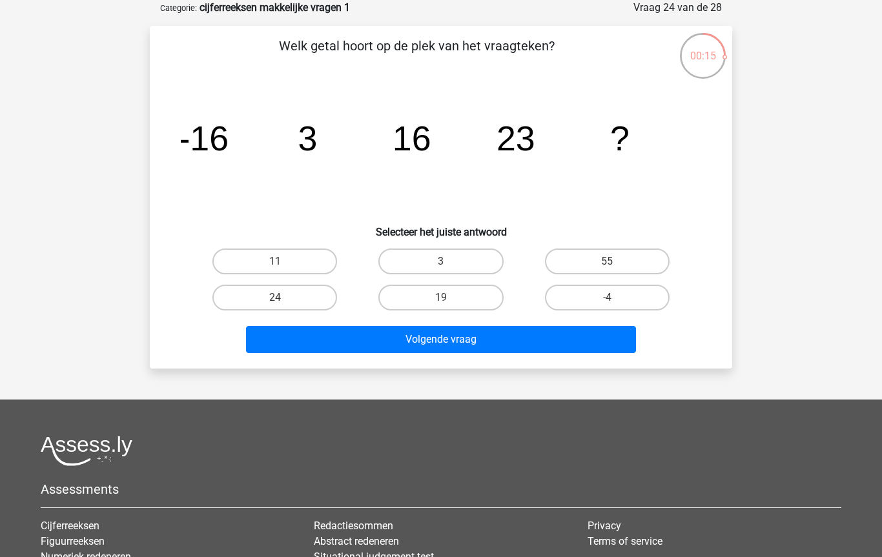
click at [596, 298] on label "-4" at bounding box center [607, 298] width 125 height 26
click at [607, 298] on input "-4" at bounding box center [611, 302] width 8 height 8
radio input "true"
click at [432, 337] on button "Volgende vraag" at bounding box center [441, 339] width 390 height 27
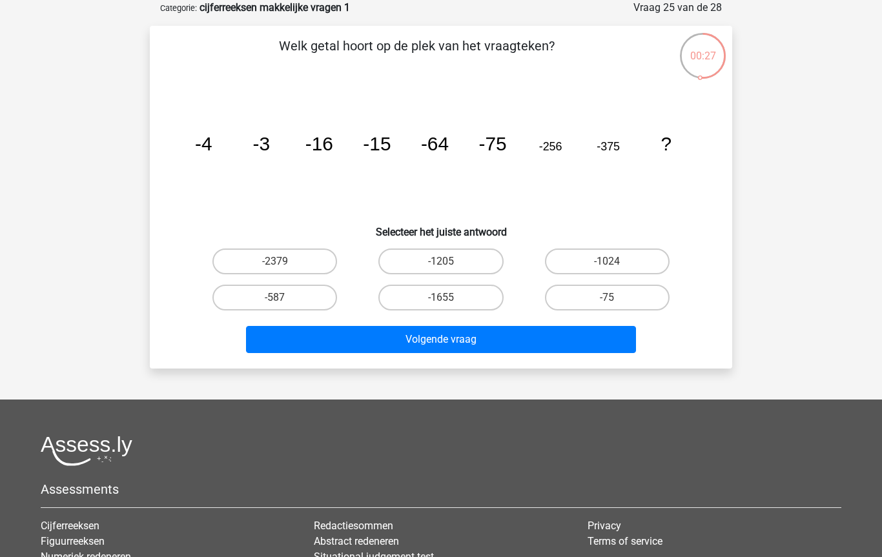
click at [612, 267] on input "-1024" at bounding box center [611, 265] width 8 height 8
radio input "true"
click at [447, 336] on button "Volgende vraag" at bounding box center [441, 339] width 390 height 27
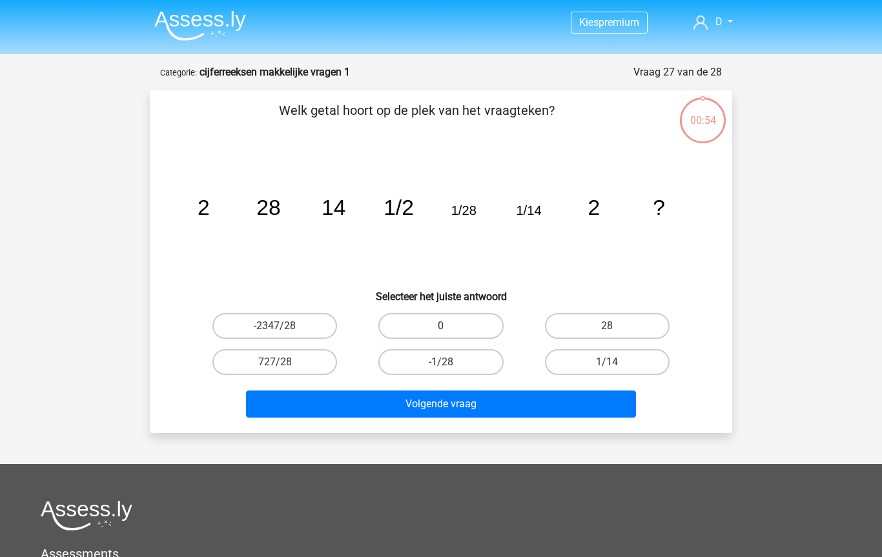
scroll to position [65, 0]
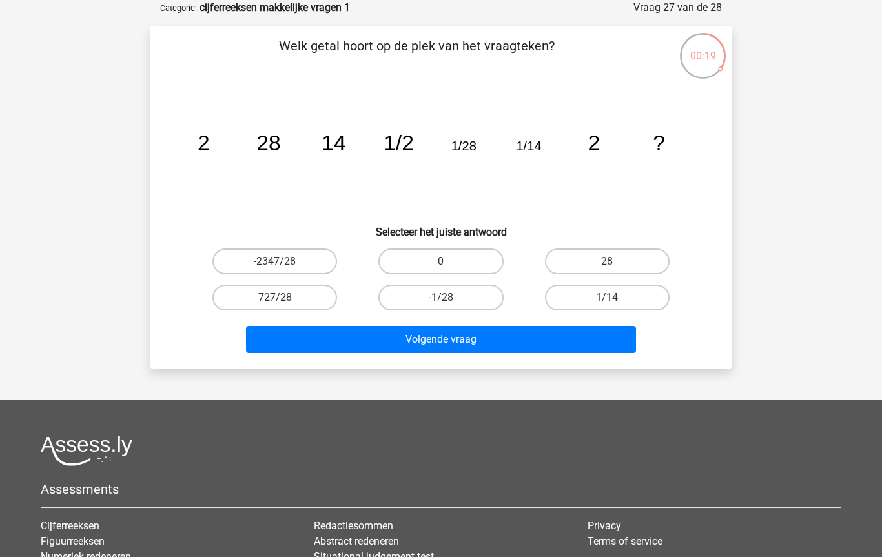
click at [440, 298] on label "-1/28" at bounding box center [440, 298] width 125 height 26
click at [441, 298] on input "-1/28" at bounding box center [445, 302] width 8 height 8
radio input "true"
click at [599, 259] on label "28" at bounding box center [607, 261] width 125 height 26
click at [607, 261] on input "28" at bounding box center [611, 265] width 8 height 8
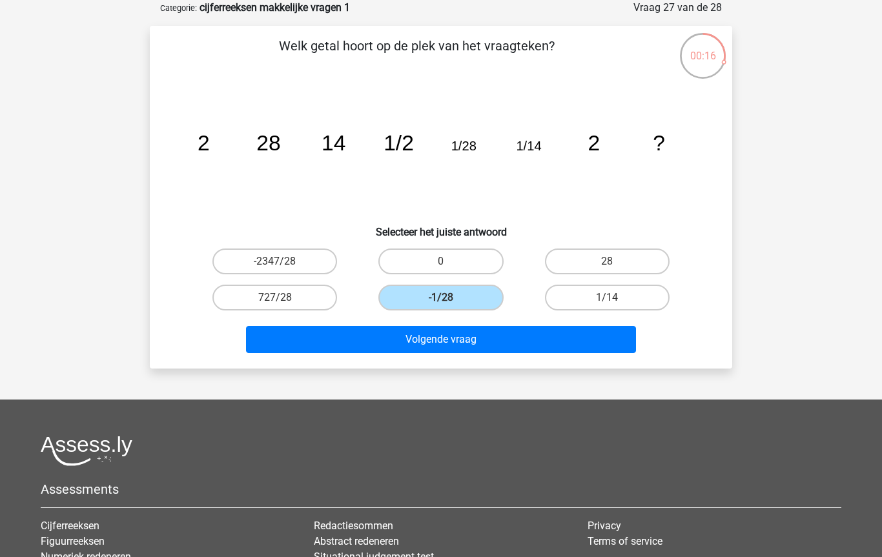
radio input "true"
click at [444, 337] on button "Volgende vraag" at bounding box center [441, 339] width 390 height 27
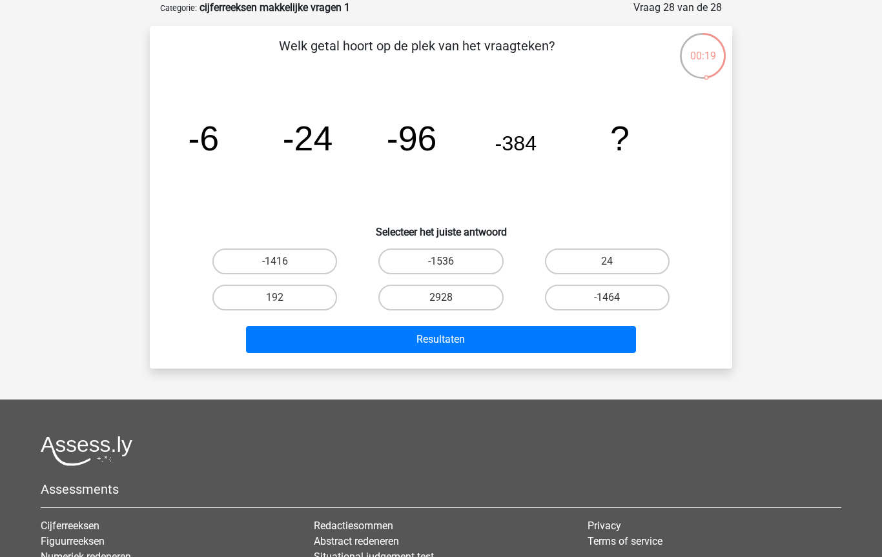
click at [448, 264] on input "-1536" at bounding box center [445, 265] width 8 height 8
radio input "true"
click at [450, 339] on button "Resultaten" at bounding box center [441, 339] width 390 height 27
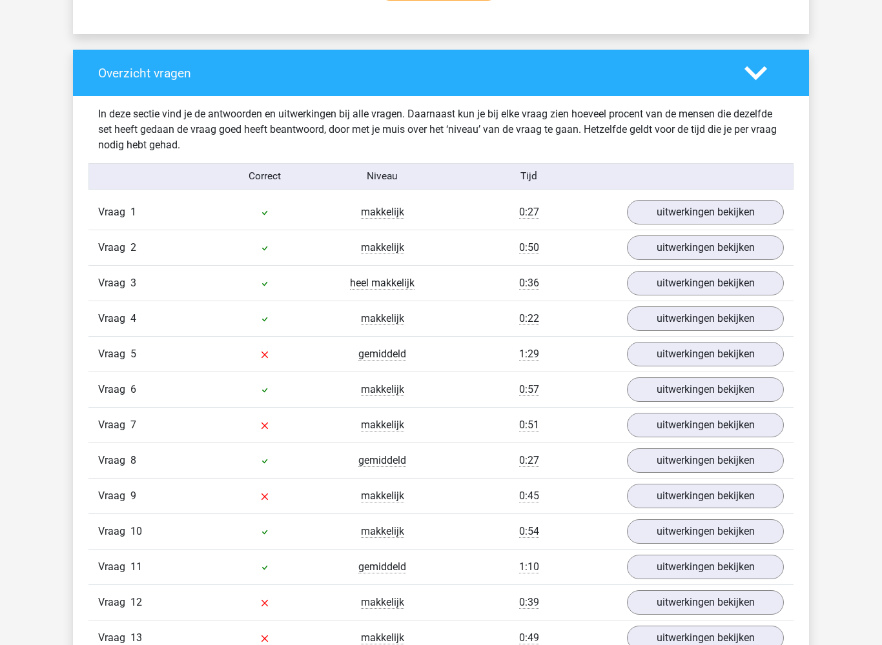
scroll to position [935, 0]
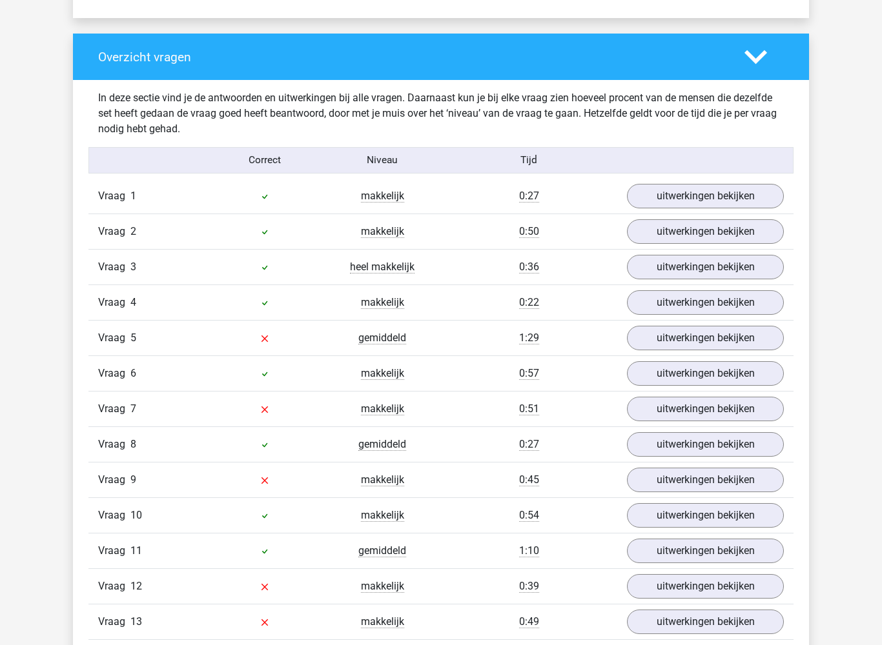
click at [700, 341] on link "uitwerkingen bekijken" at bounding box center [705, 339] width 157 height 25
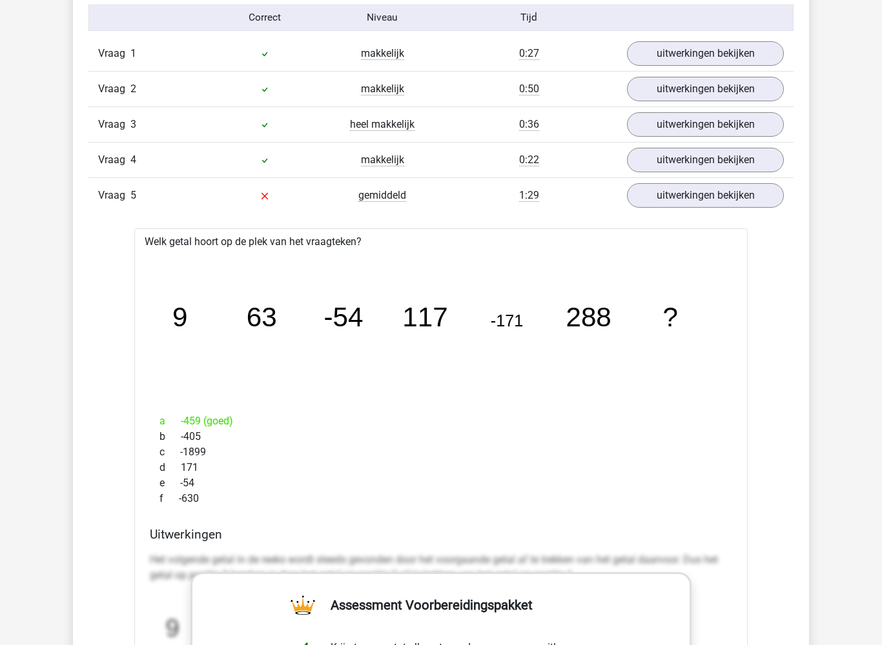
scroll to position [1080, 0]
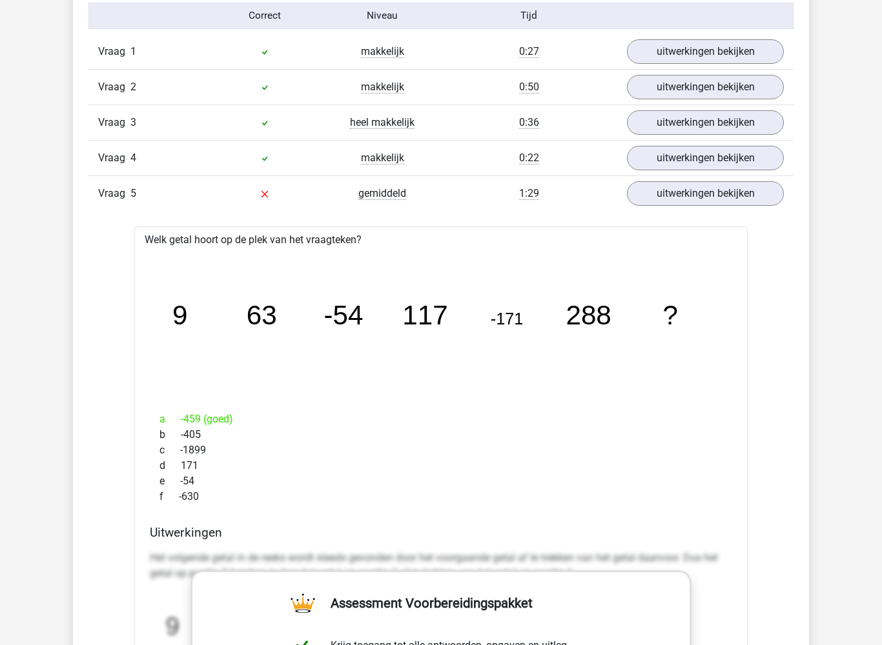
click at [701, 192] on link "uitwerkingen bekijken" at bounding box center [705, 193] width 157 height 25
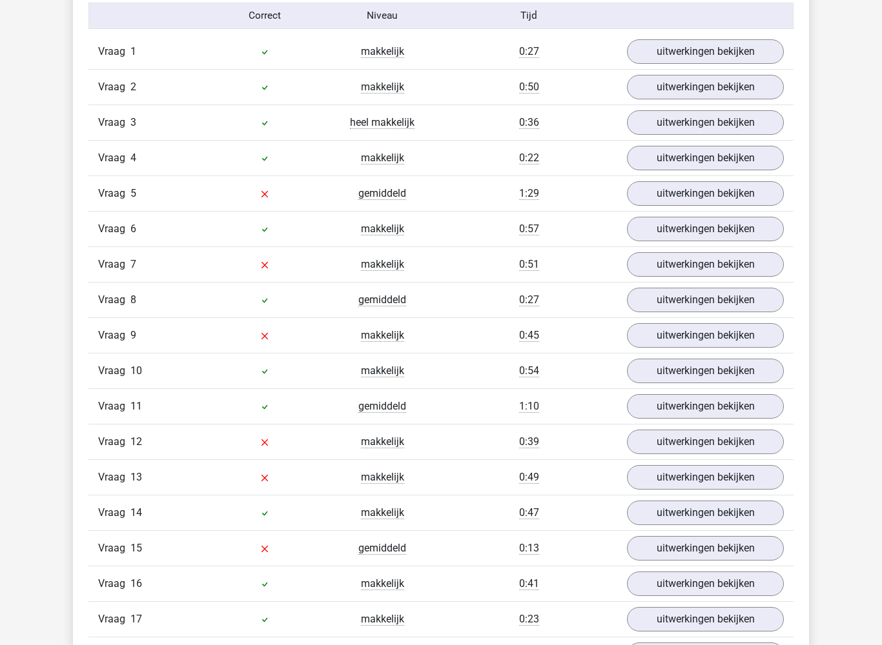
click at [698, 263] on link "uitwerkingen bekijken" at bounding box center [705, 264] width 157 height 25
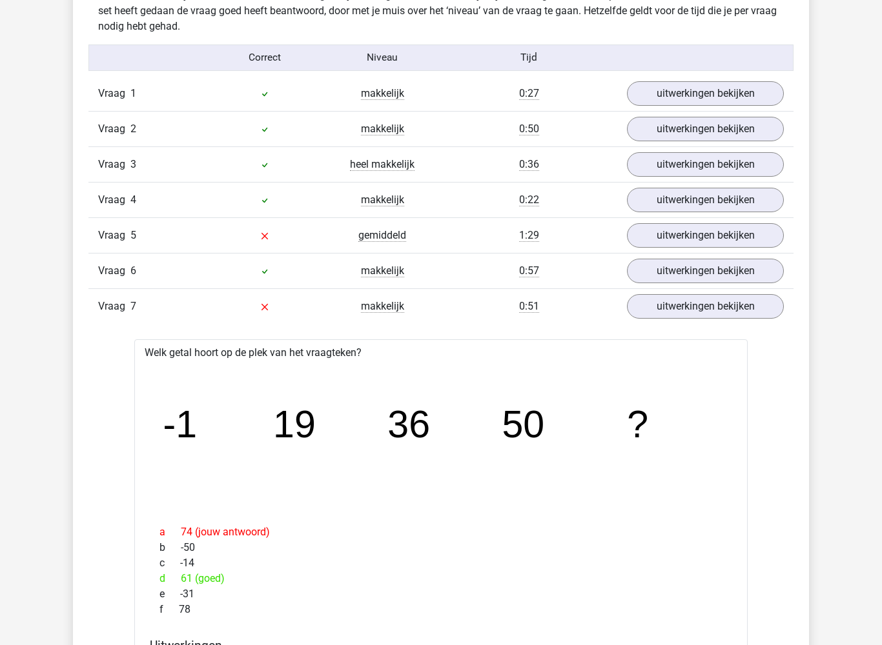
scroll to position [1026, 0]
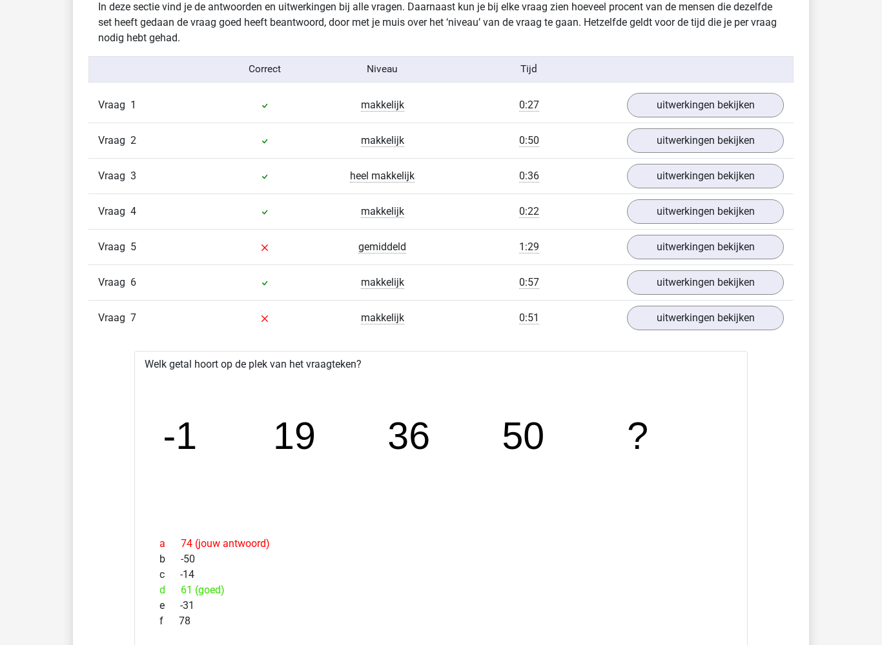
click at [702, 318] on link "uitwerkingen bekijken" at bounding box center [705, 318] width 157 height 25
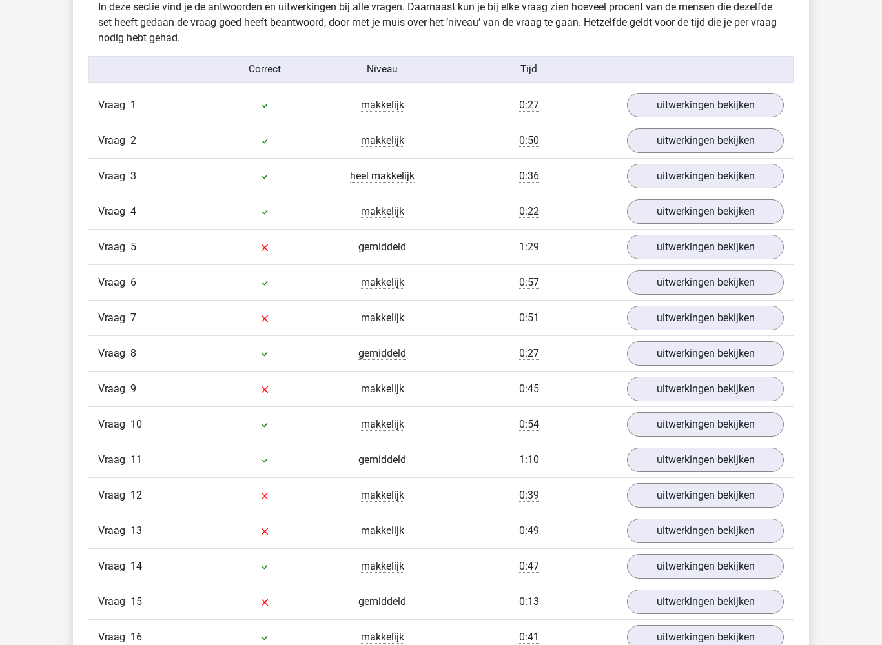
click at [687, 245] on link "uitwerkingen bekijken" at bounding box center [705, 247] width 157 height 25
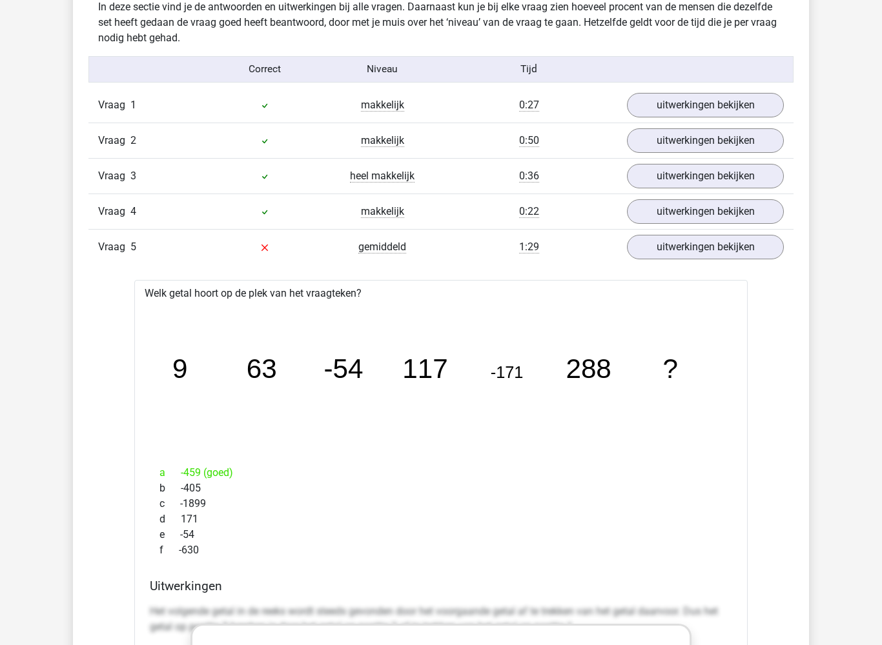
click at [701, 247] on link "uitwerkingen bekijken" at bounding box center [705, 247] width 157 height 25
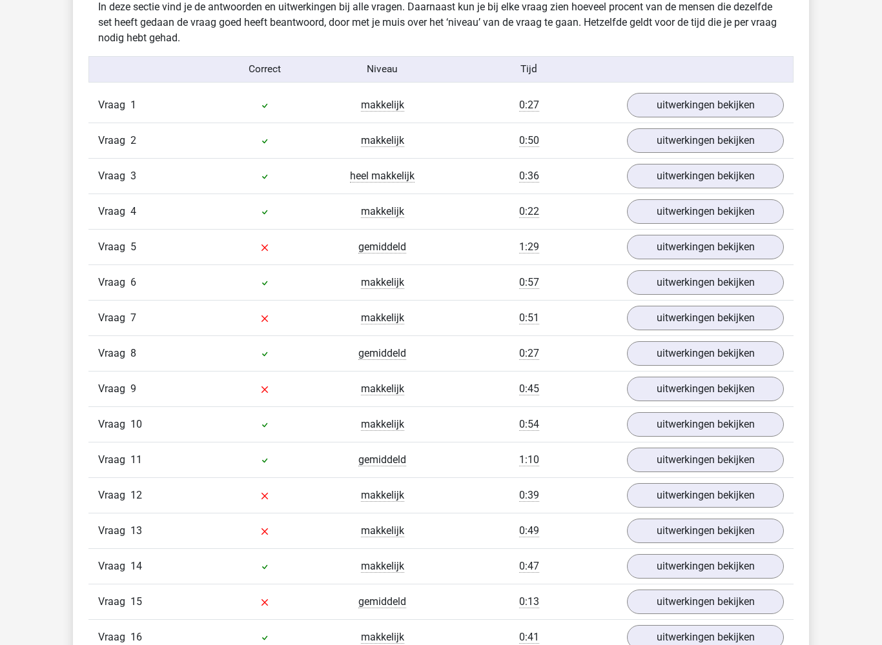
click at [689, 394] on link "uitwerkingen bekijken" at bounding box center [705, 389] width 157 height 25
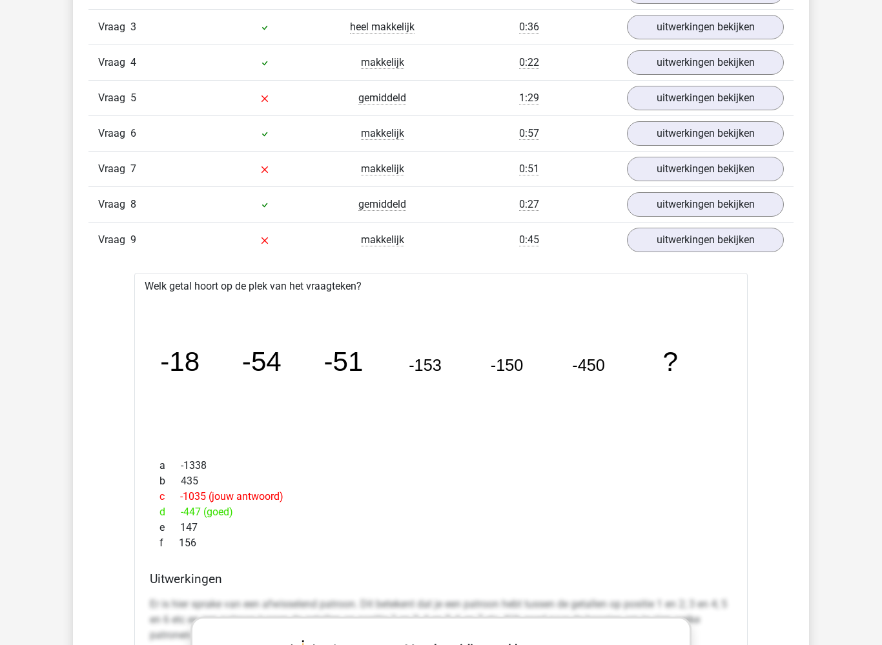
scroll to position [1175, 0]
click at [689, 240] on link "uitwerkingen bekijken" at bounding box center [705, 240] width 157 height 25
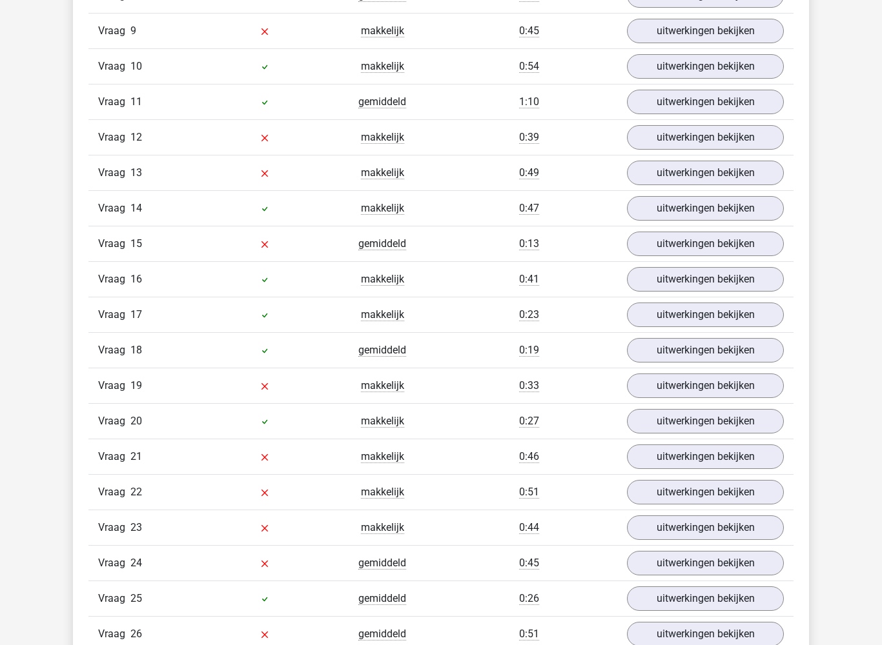
scroll to position [1384, 0]
click at [696, 457] on link "uitwerkingen bekijken" at bounding box center [705, 457] width 157 height 25
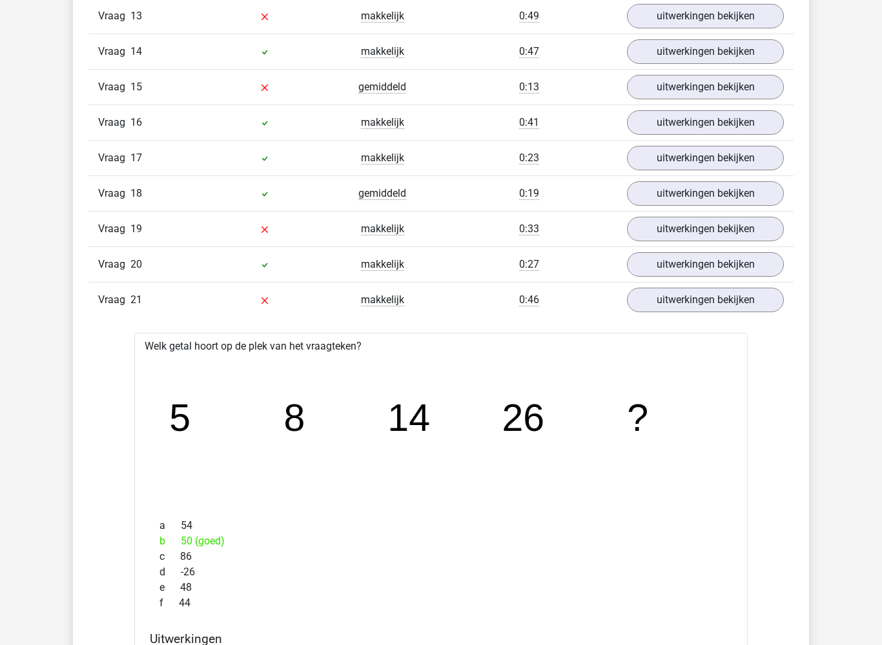
scroll to position [1540, 0]
click at [689, 304] on link "uitwerkingen bekijken" at bounding box center [705, 301] width 157 height 25
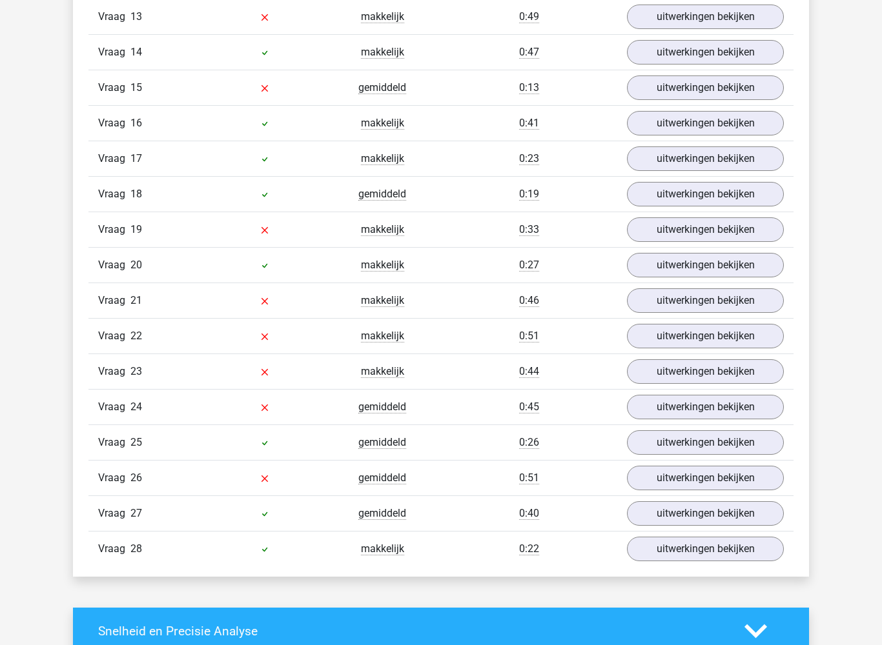
click at [698, 476] on link "uitwerkingen bekijken" at bounding box center [705, 478] width 157 height 25
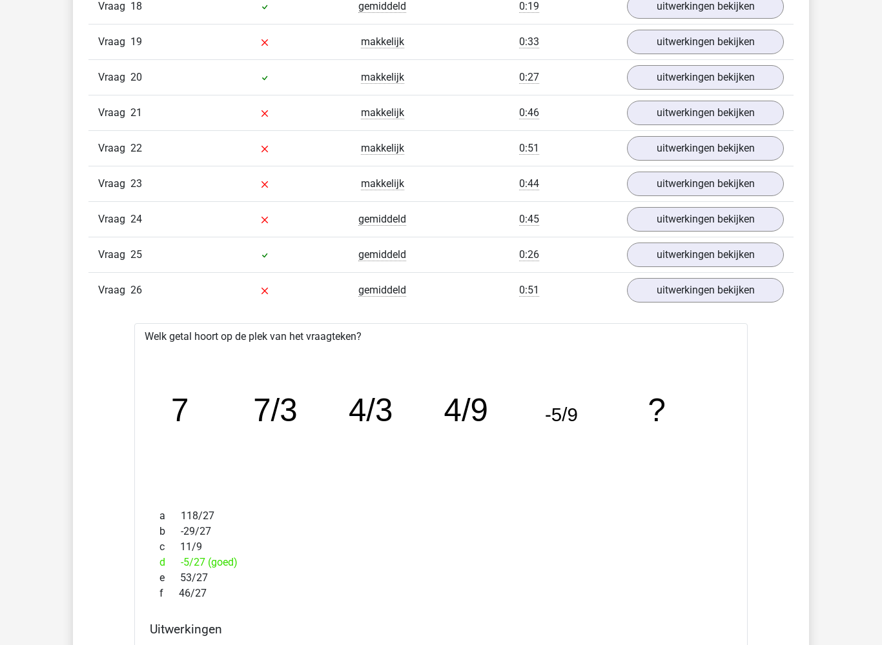
scroll to position [1731, 0]
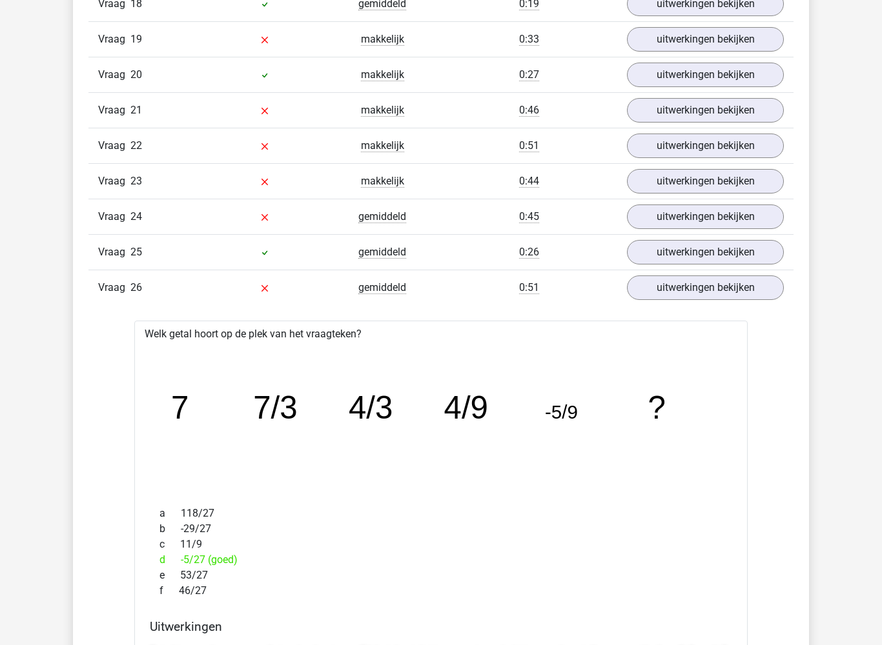
click at [694, 289] on link "uitwerkingen bekijken" at bounding box center [705, 288] width 157 height 25
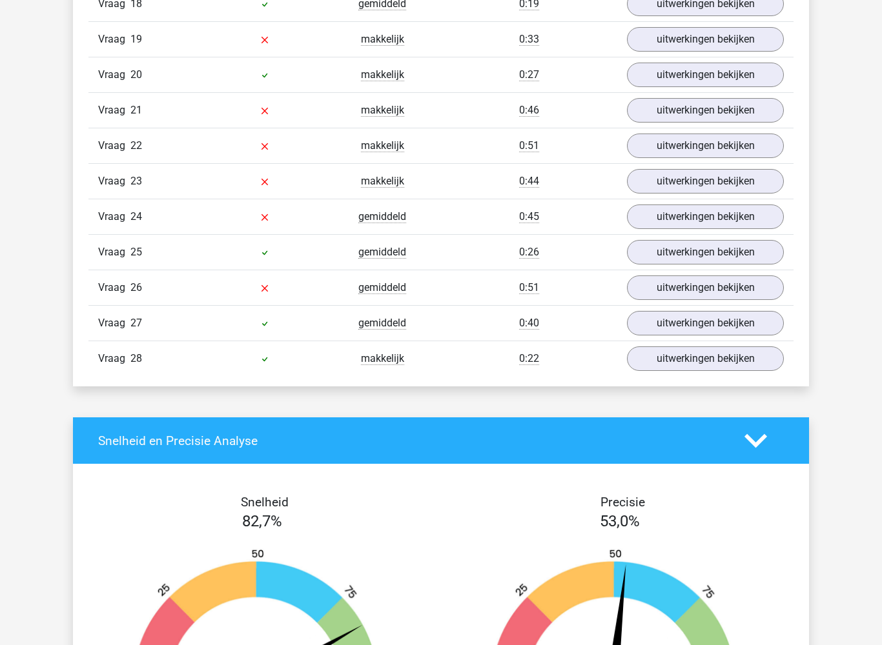
click at [696, 216] on link "uitwerkingen bekijken" at bounding box center [705, 217] width 157 height 25
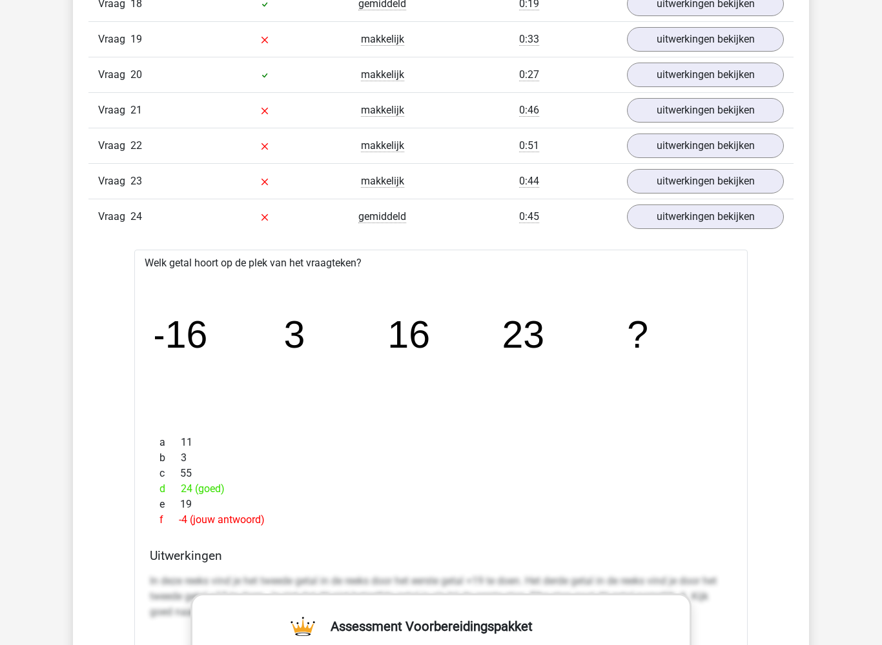
click at [693, 217] on link "uitwerkingen bekijken" at bounding box center [705, 217] width 157 height 25
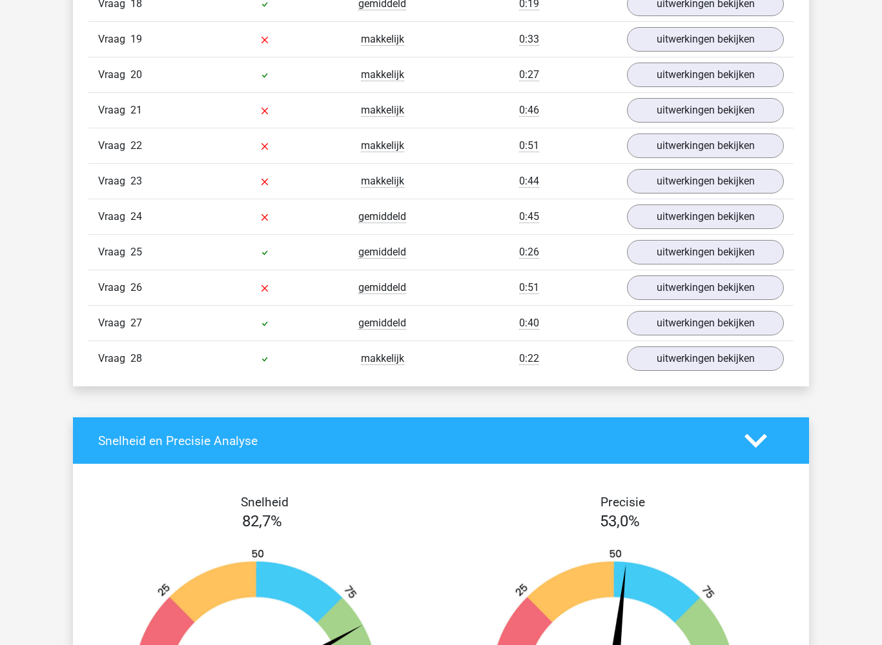
click at [691, 181] on link "uitwerkingen bekijken" at bounding box center [705, 181] width 157 height 25
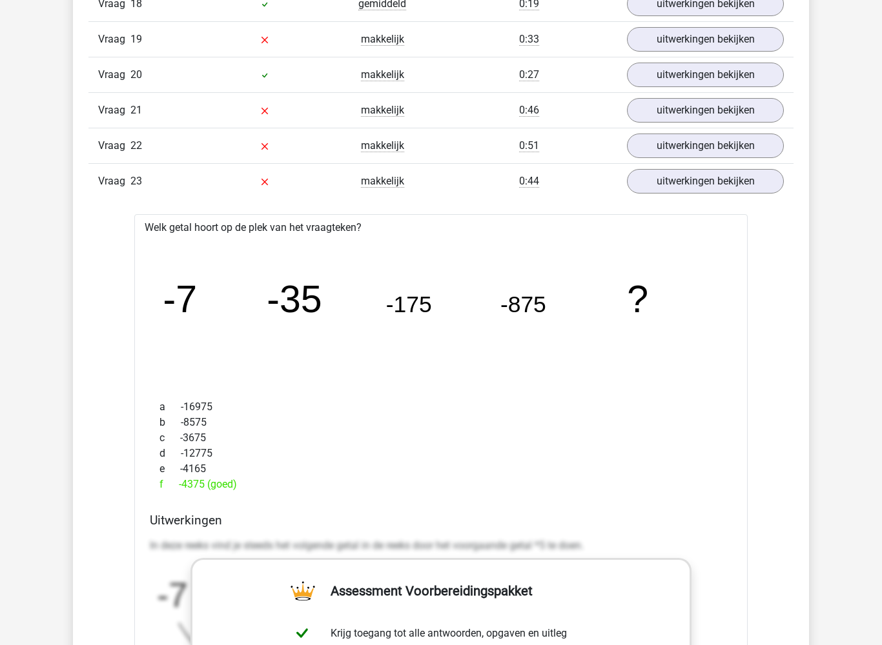
click at [693, 190] on link "uitwerkingen bekijken" at bounding box center [705, 181] width 157 height 25
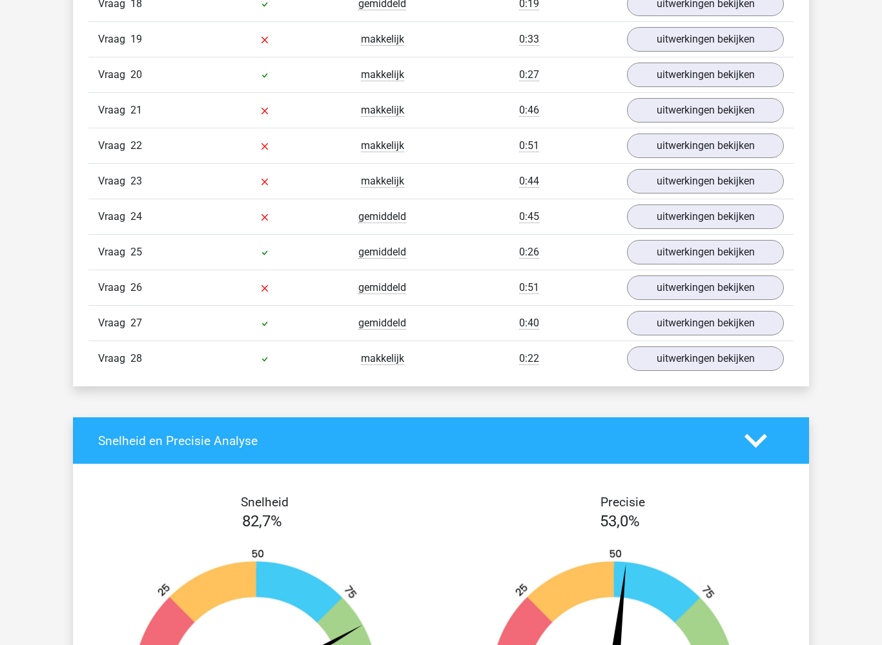
click at [689, 145] on link "uitwerkingen bekijken" at bounding box center [705, 146] width 157 height 25
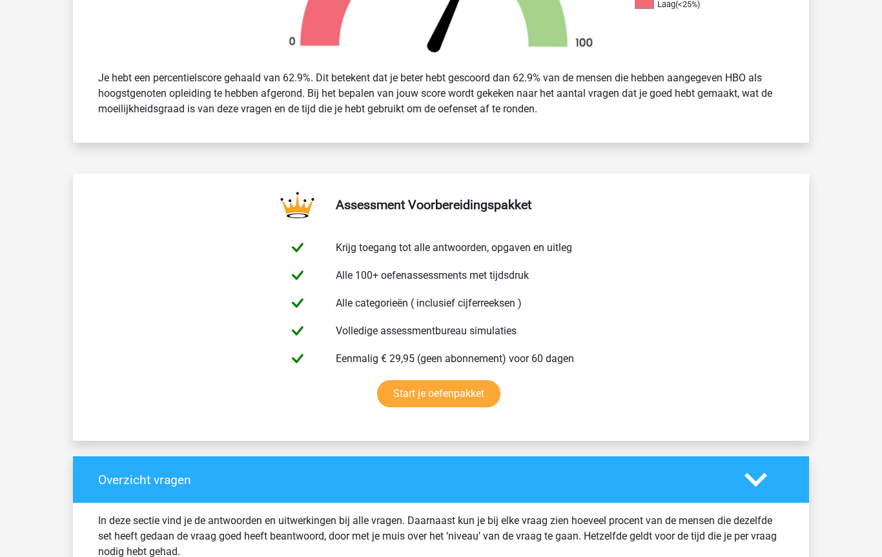
click at [753, 480] on polygon at bounding box center [755, 480] width 23 height 14
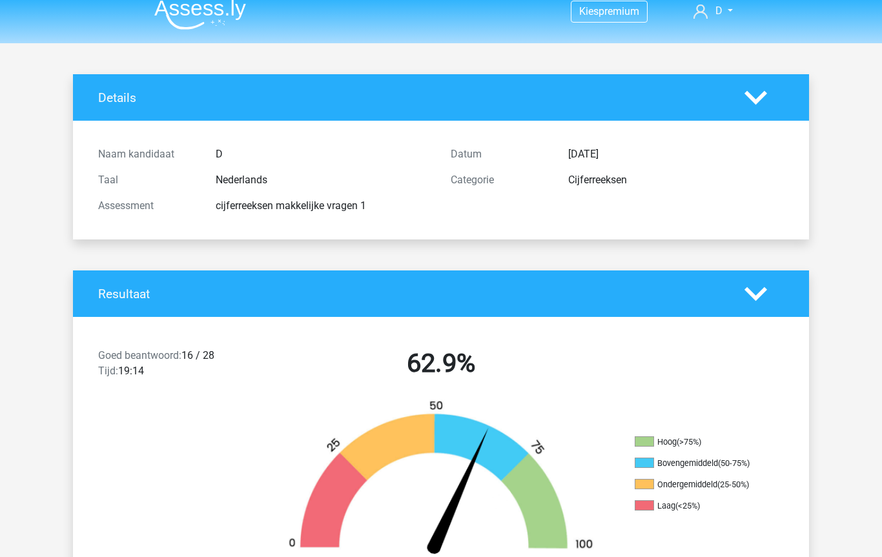
scroll to position [0, 0]
